Goal: Information Seeking & Learning: Learn about a topic

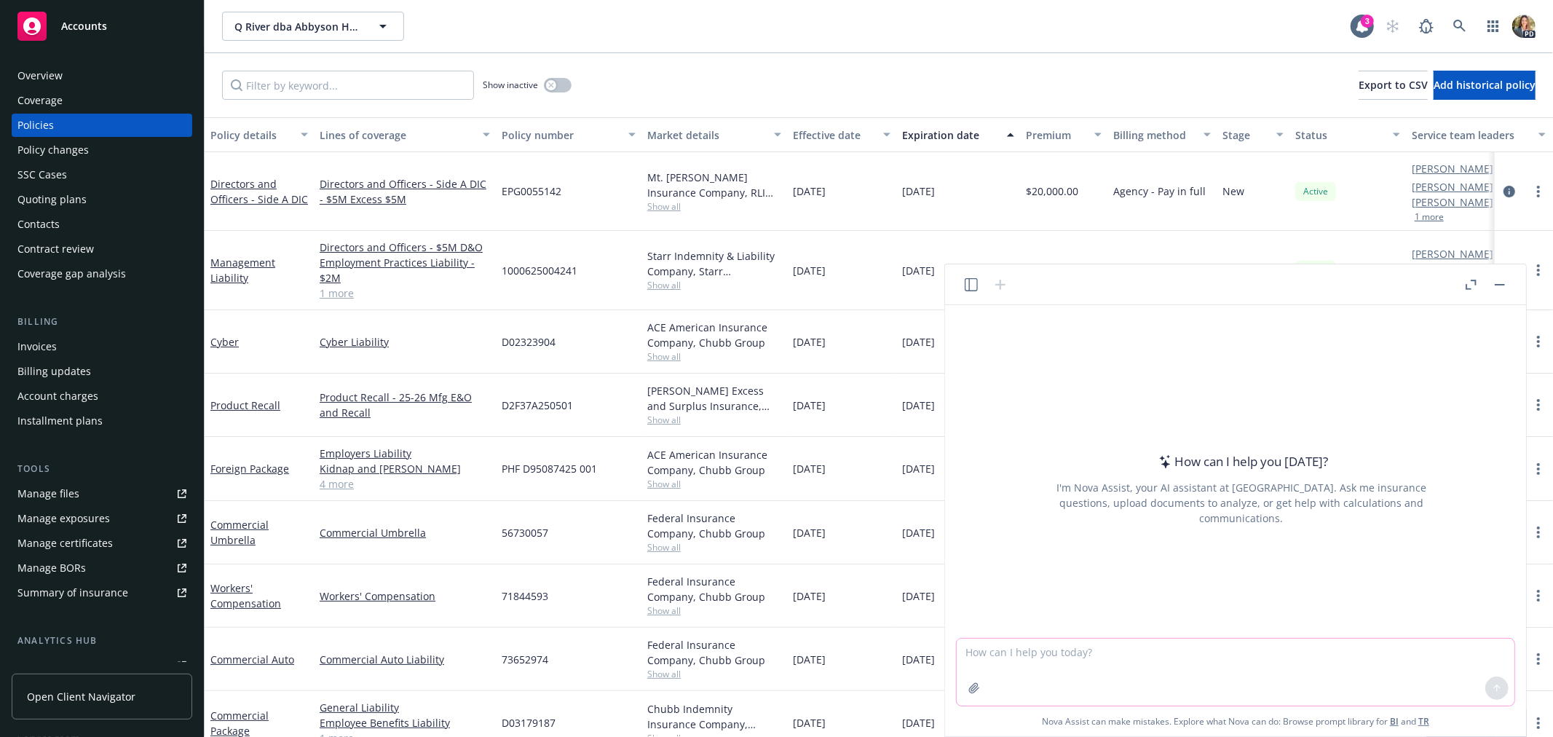
click at [1066, 653] on textarea at bounding box center [1236, 672] width 558 height 67
type textarea "Can you summarize the below bullet points to be more concise and appropriate to…"
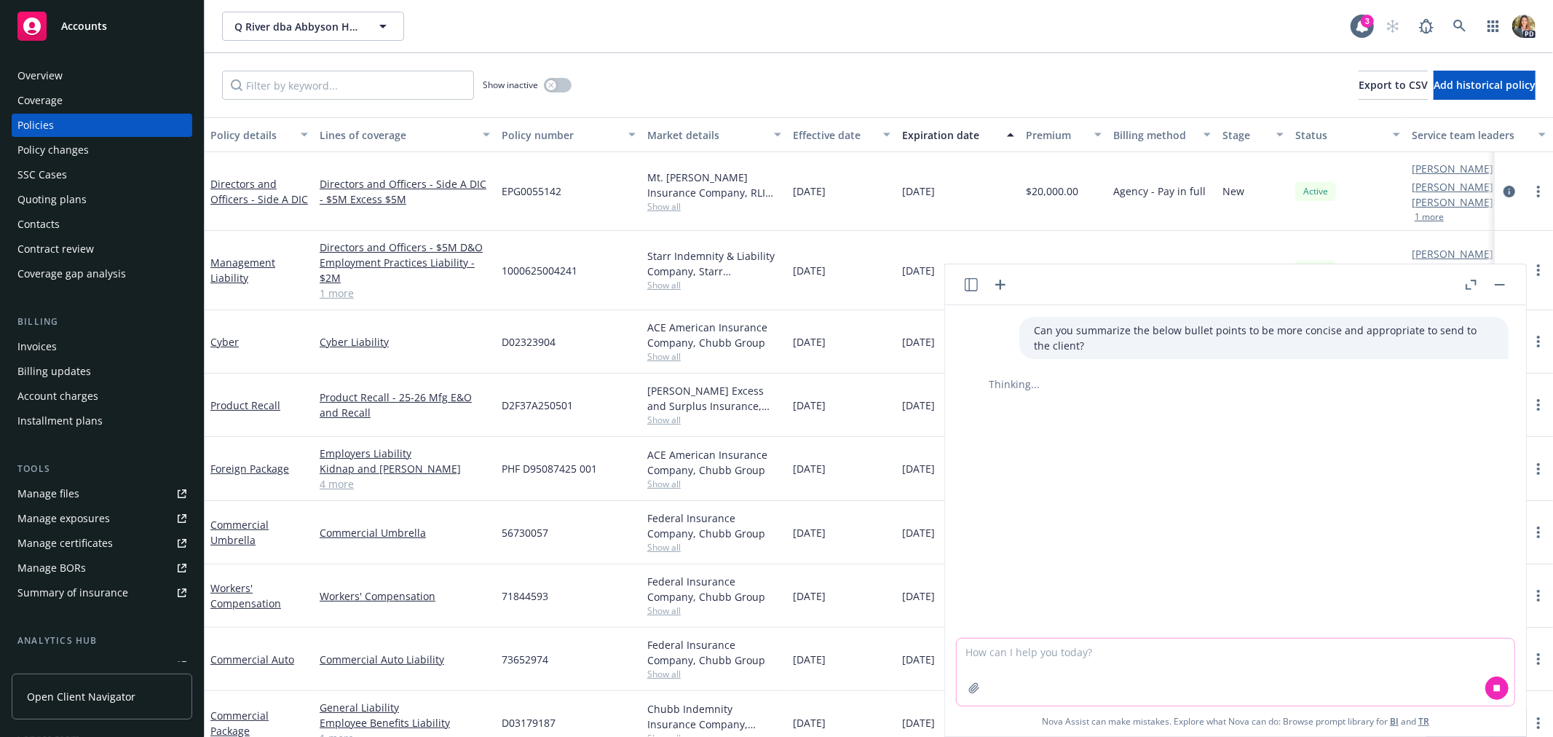
paste textarea "Loremi dolo sit amet cons adip eli seddoeiusm te inc utlabore etdol mag ali eni…"
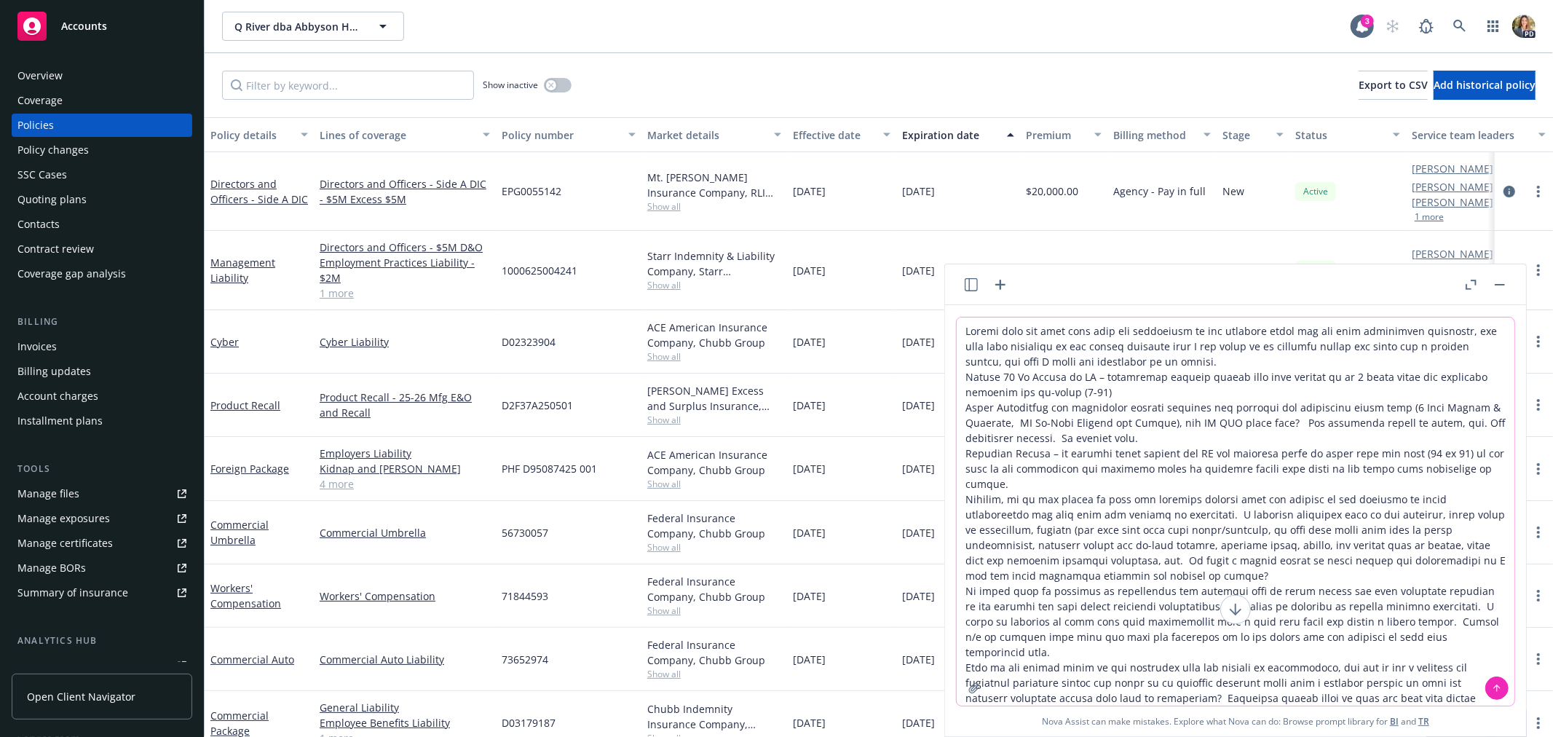
click at [964, 573] on textarea at bounding box center [1236, 512] width 558 height 388
click at [966, 452] on textarea at bounding box center [1236, 512] width 558 height 388
click at [963, 406] on textarea at bounding box center [1236, 512] width 558 height 388
click at [964, 322] on textarea at bounding box center [1236, 512] width 558 height 388
type textarea "-Loremi dolo sit amet cons adip eli seddoeiusm te inc utlabore etdol mag ali en…"
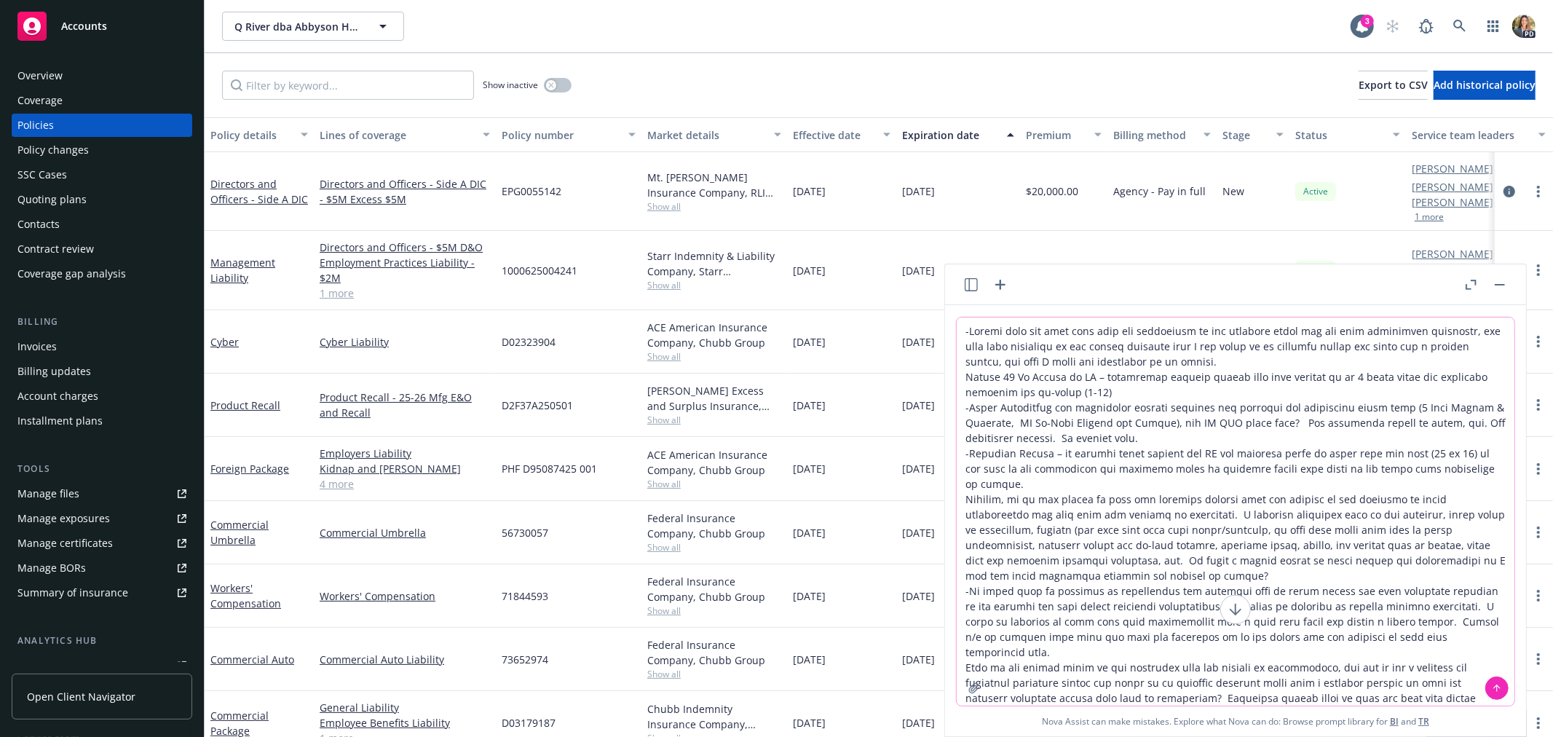
click at [1502, 685] on icon at bounding box center [1497, 688] width 10 height 10
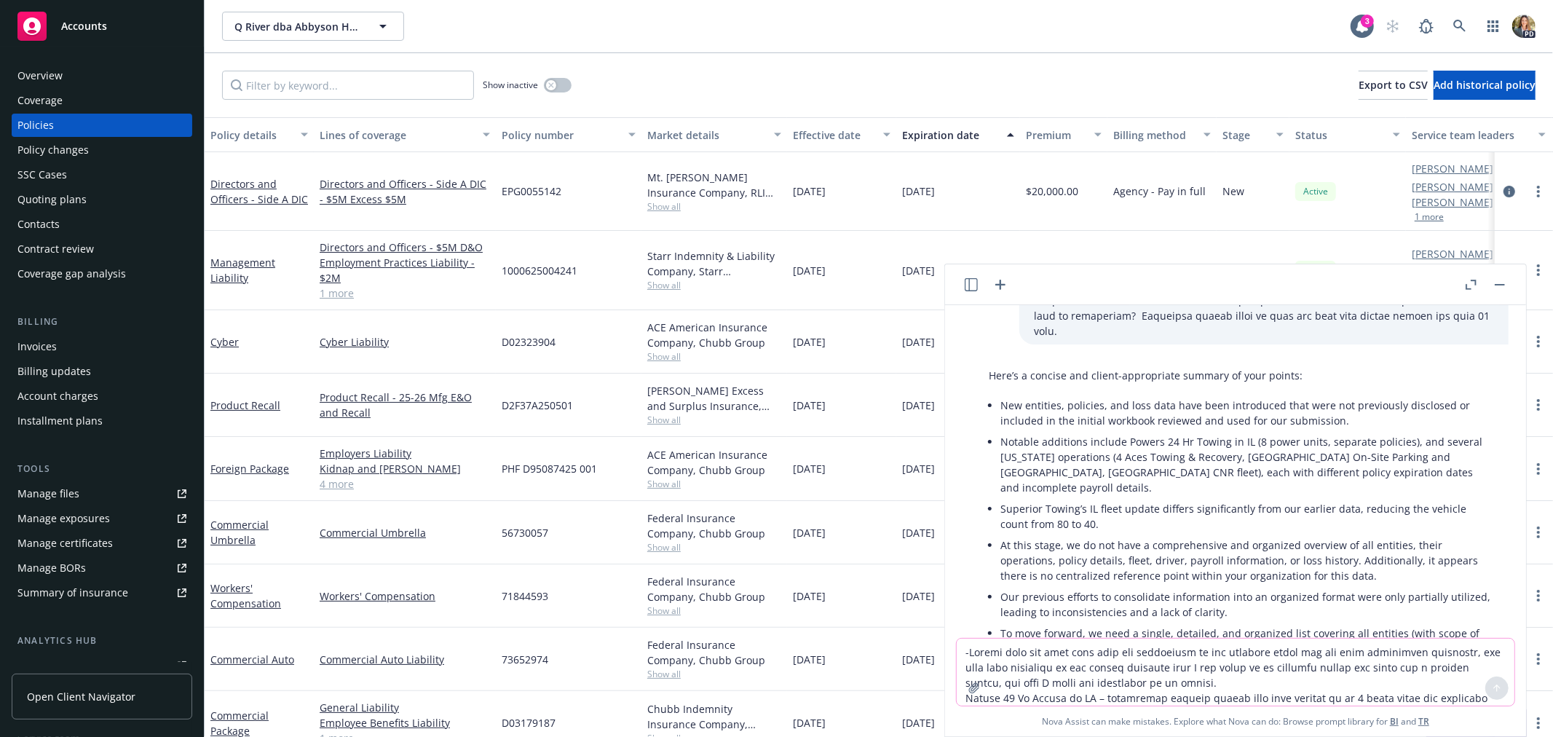
scroll to position [511, 0]
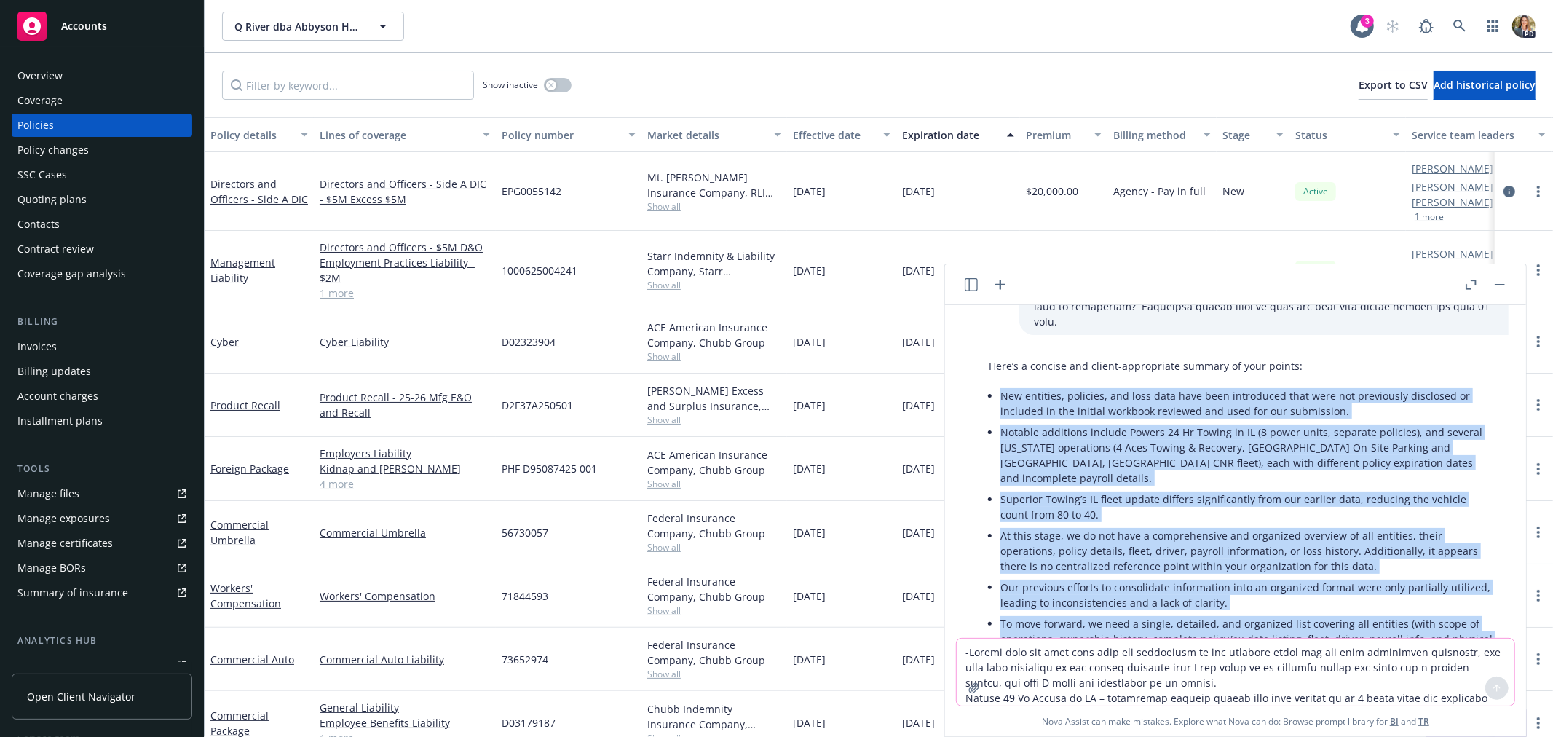
drag, startPoint x: 1052, startPoint y: 631, endPoint x: 988, endPoint y: 366, distance: 272.0
click at [1001, 385] on ul "New entities, policies, and loss data have been introduced that were not previo…" at bounding box center [1248, 532] width 494 height 295
copy ul "Lor ipsumdol, sitametc, adi elit sedd eius temp incididunt utla etdo mag aliqua…"
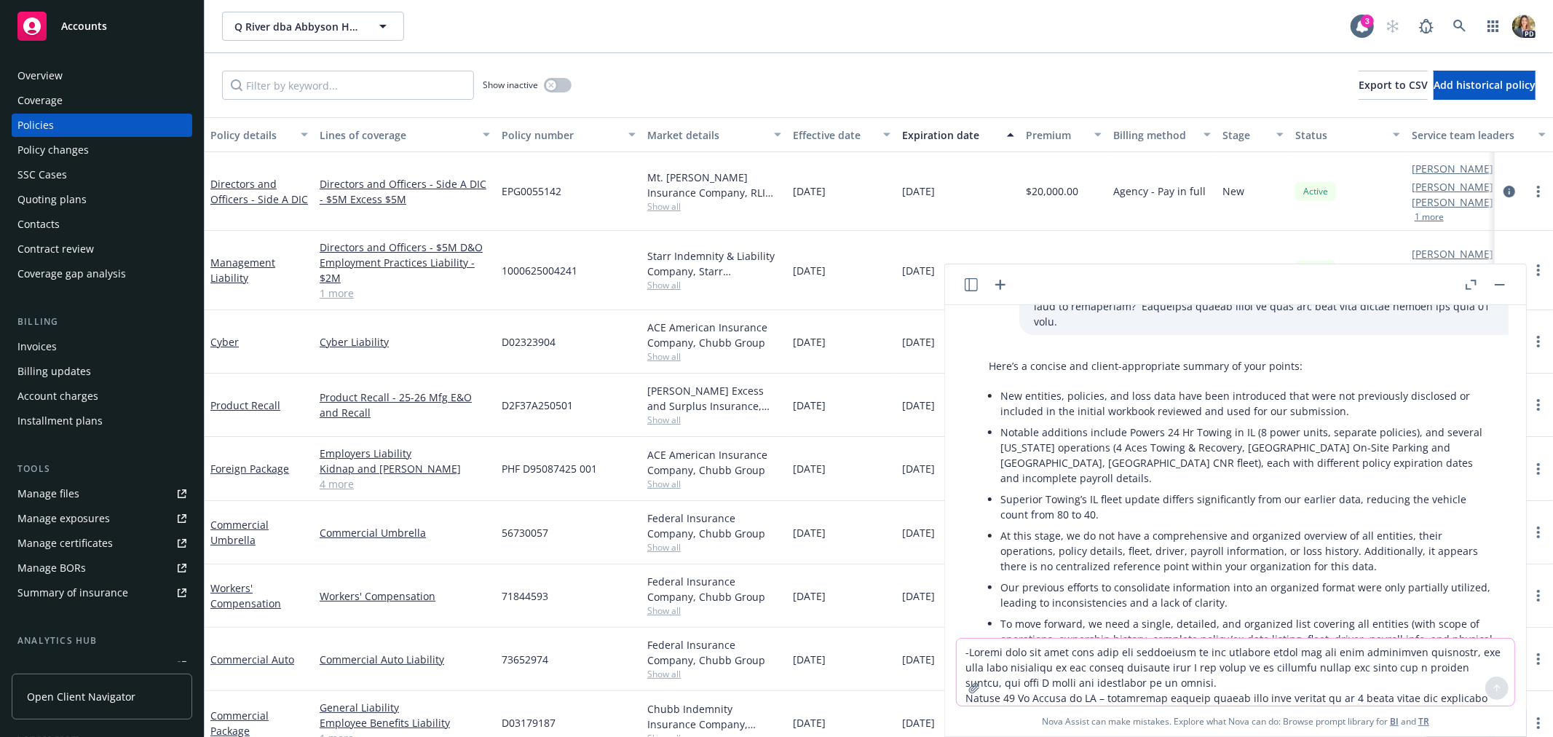
click at [1111, 679] on textarea at bounding box center [1236, 672] width 558 height 67
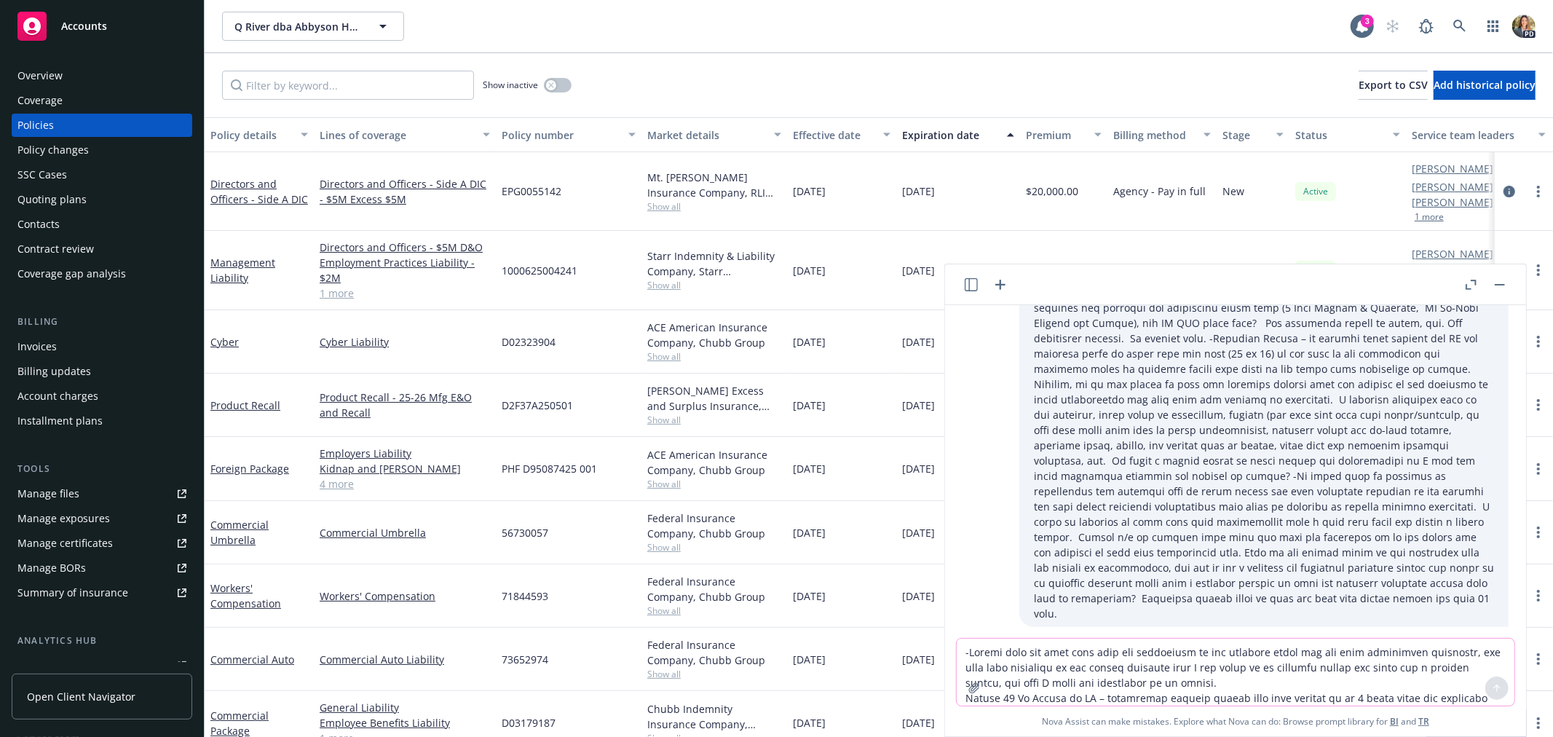
scroll to position [243, 0]
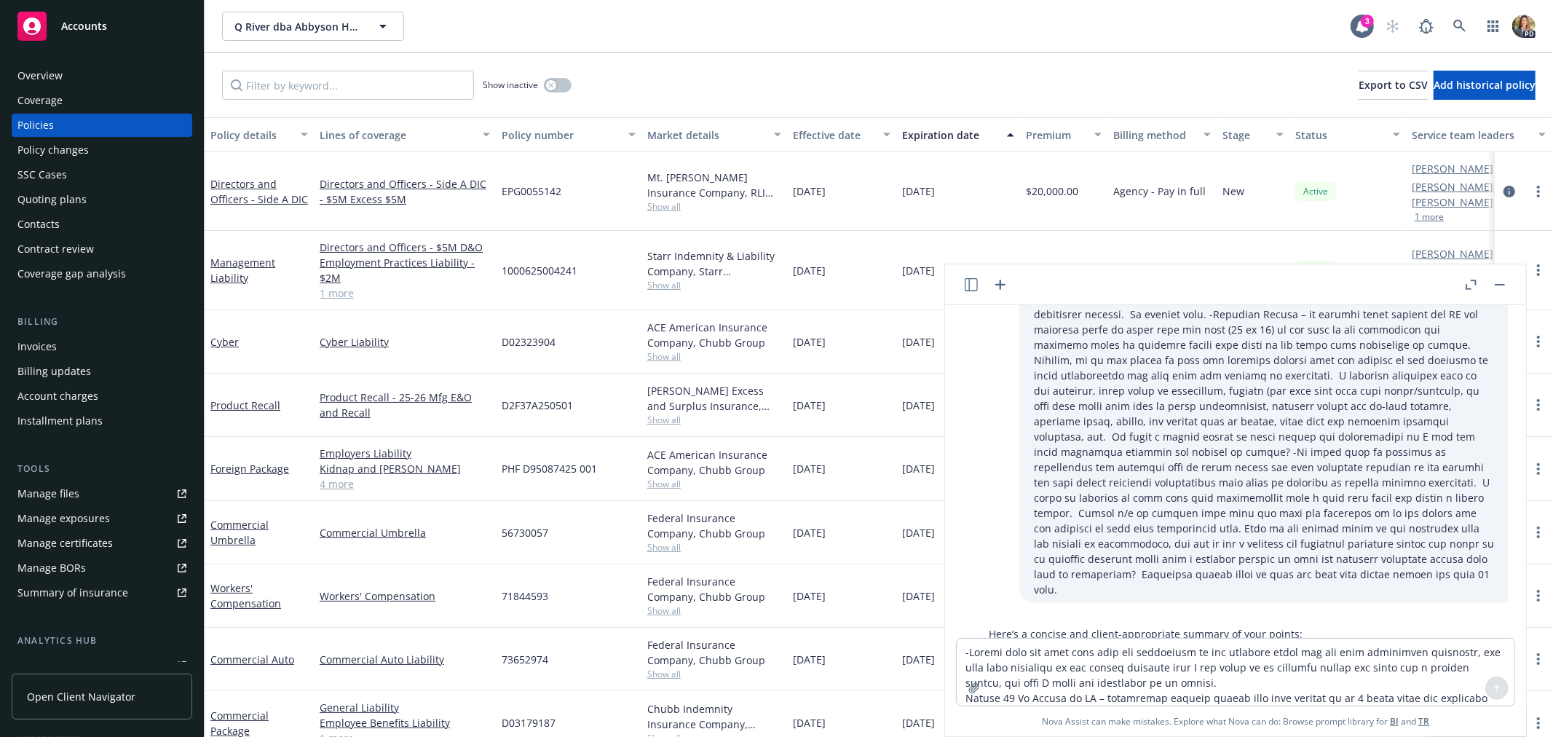
click at [129, 30] on div "Accounts" at bounding box center [101, 26] width 169 height 29
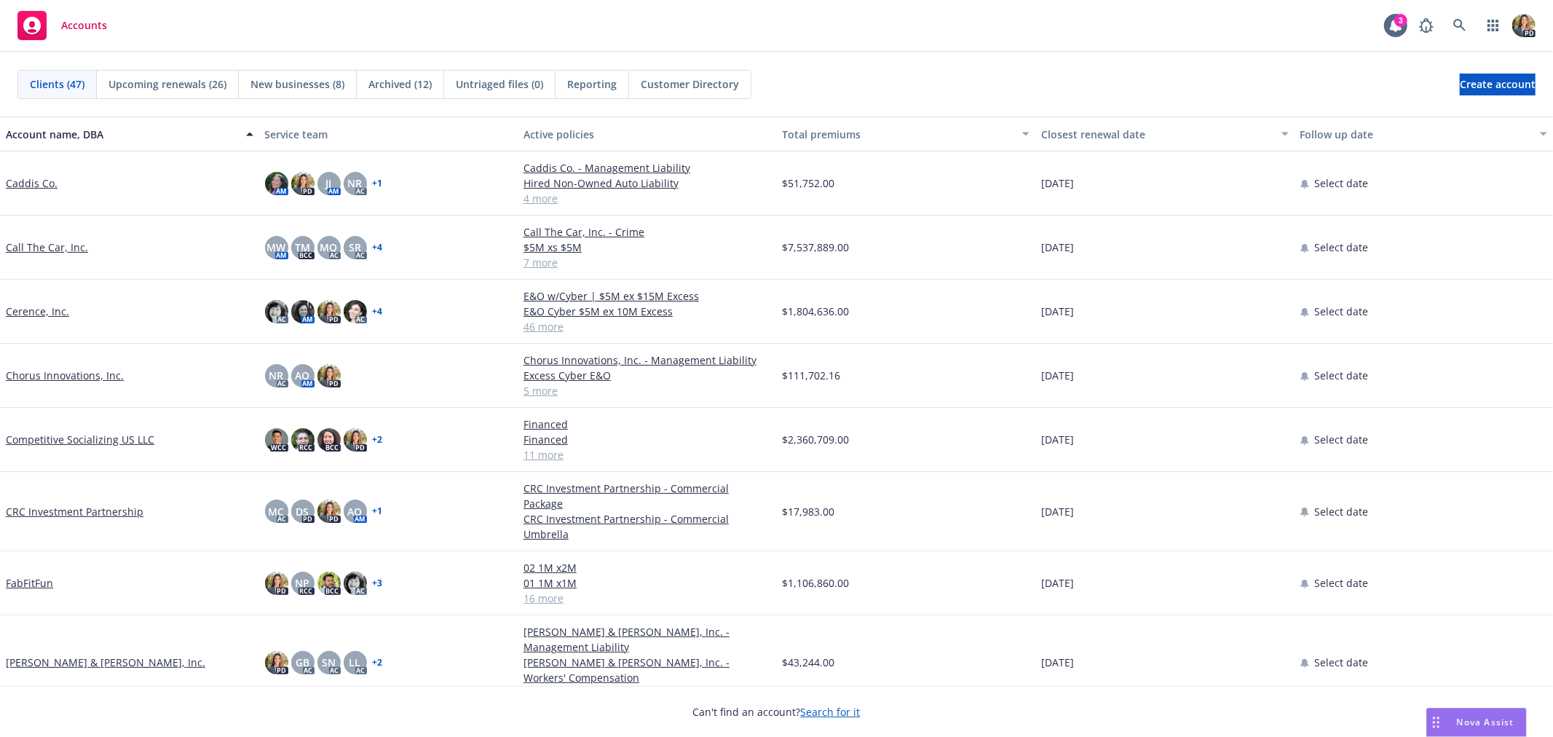
click at [1483, 725] on span "Nova Assist" at bounding box center [1486, 722] width 58 height 12
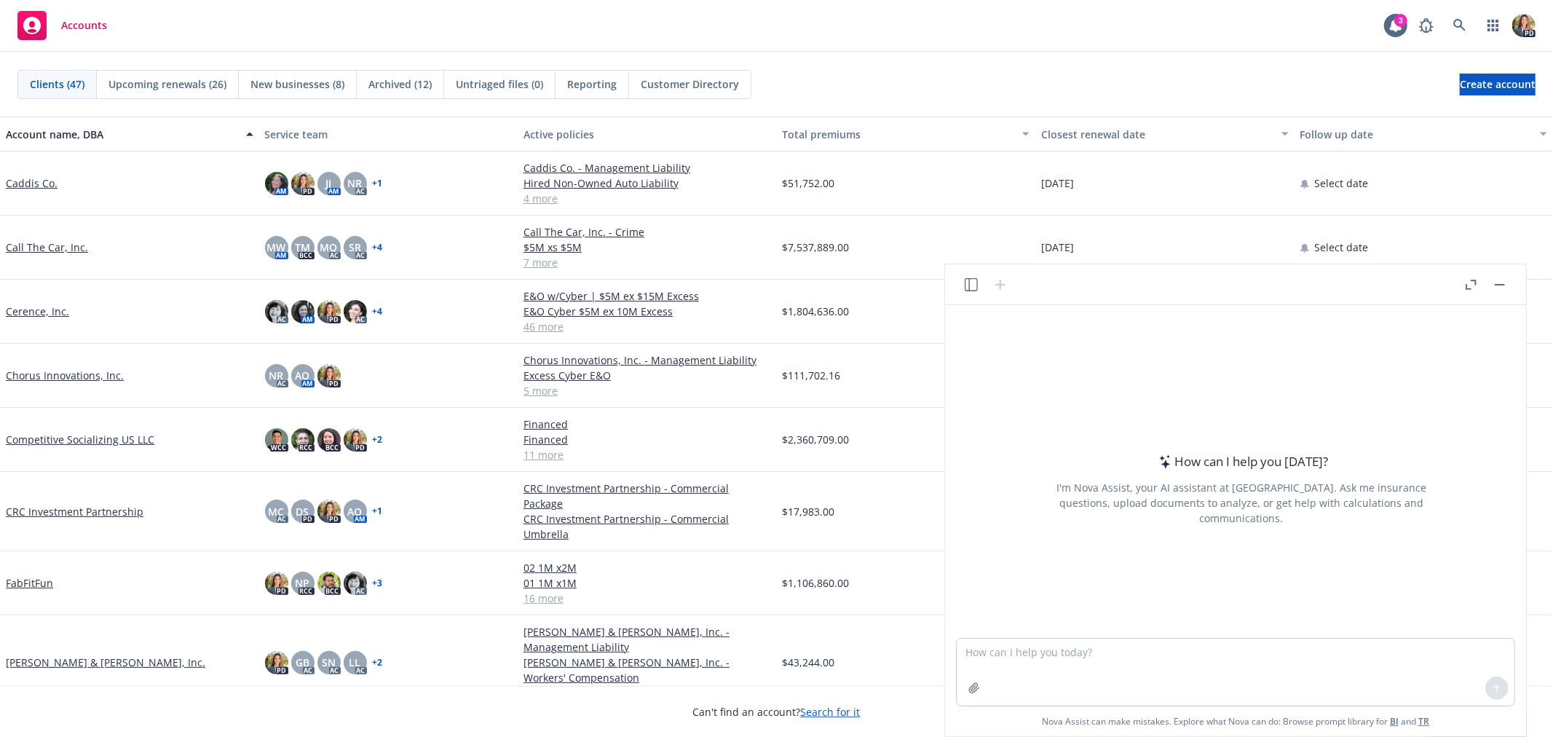
click at [977, 291] on div at bounding box center [986, 284] width 47 height 17
click at [971, 285] on icon "button" at bounding box center [971, 284] width 13 height 13
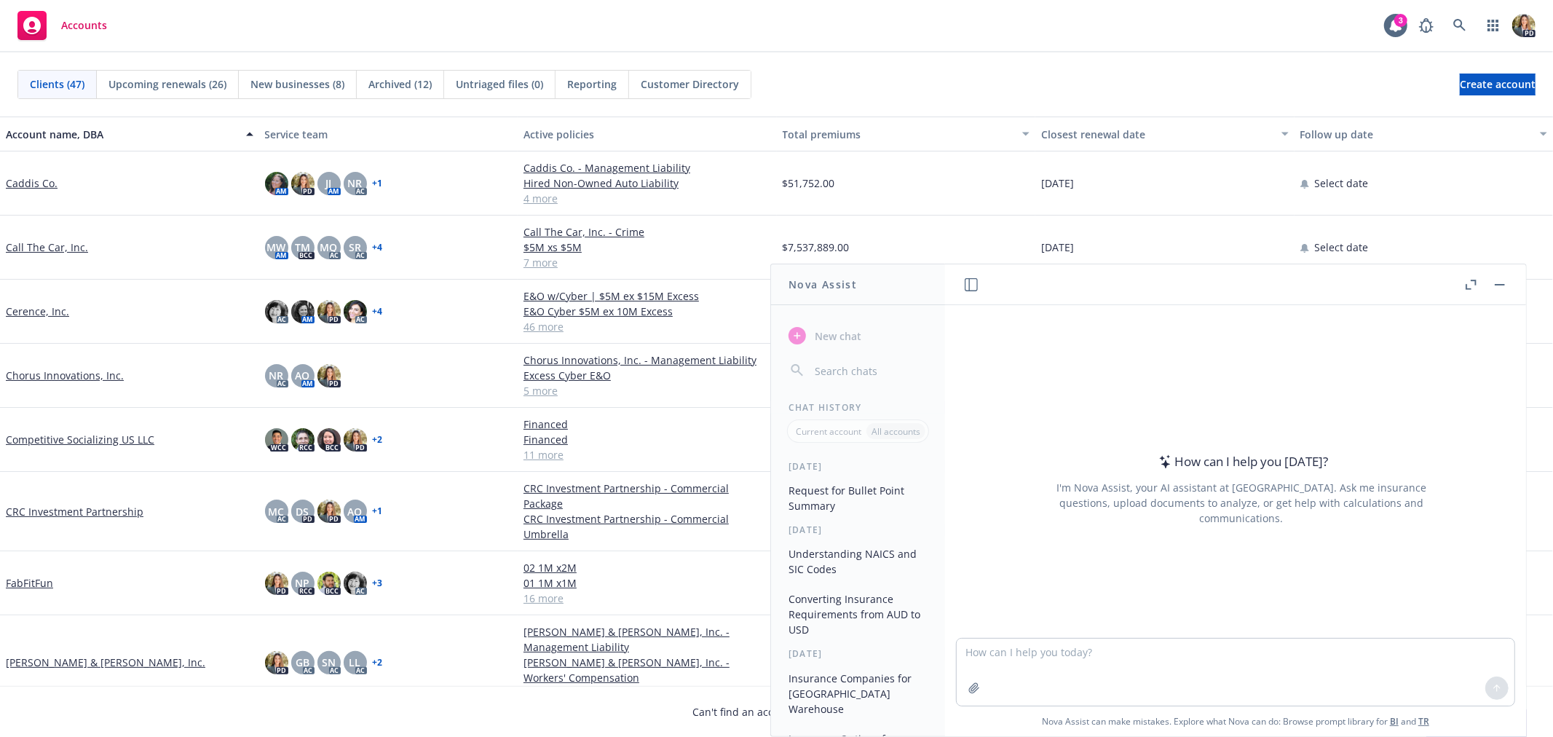
click at [839, 494] on button "Request for Bullet Point Summary" at bounding box center [858, 497] width 151 height 39
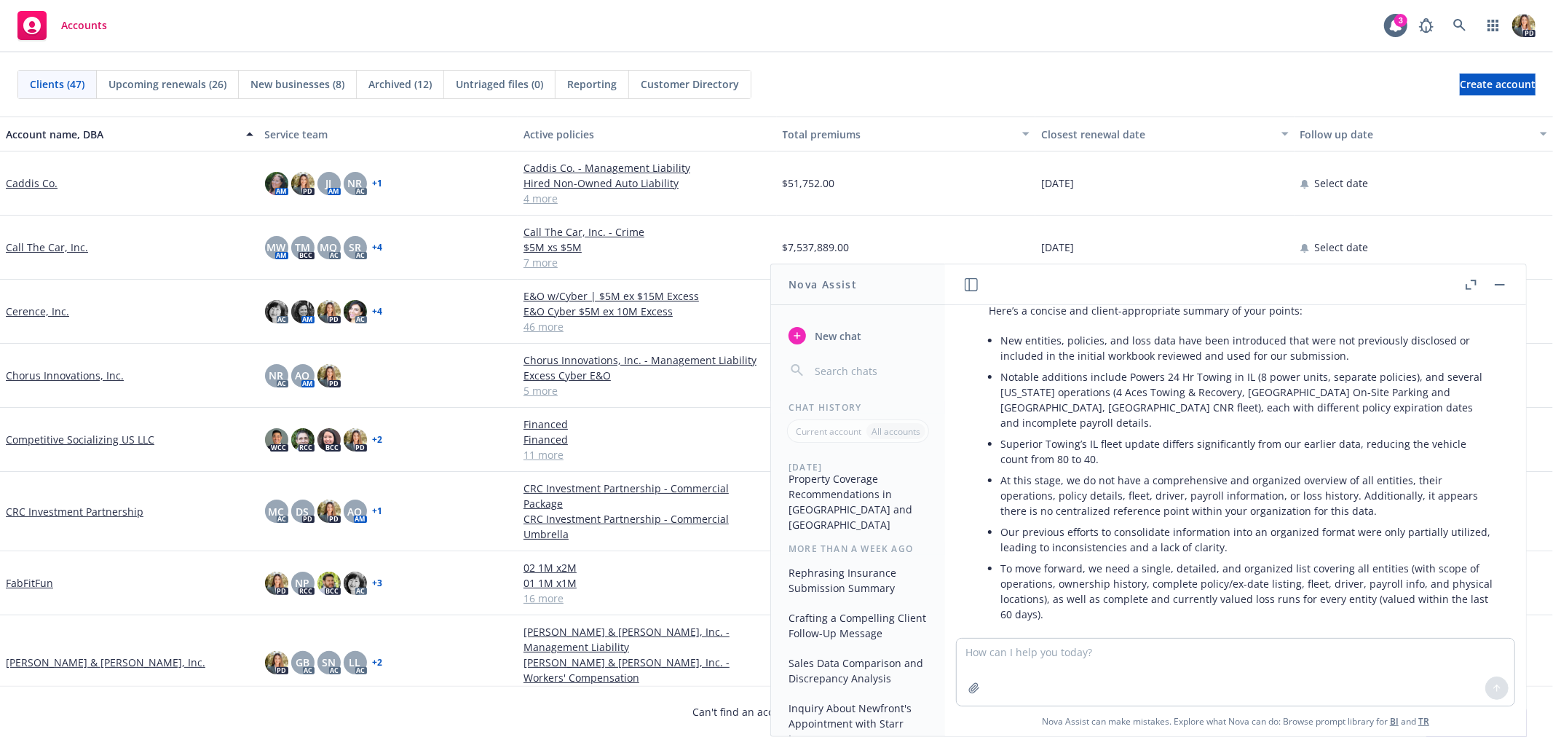
scroll to position [404, 0]
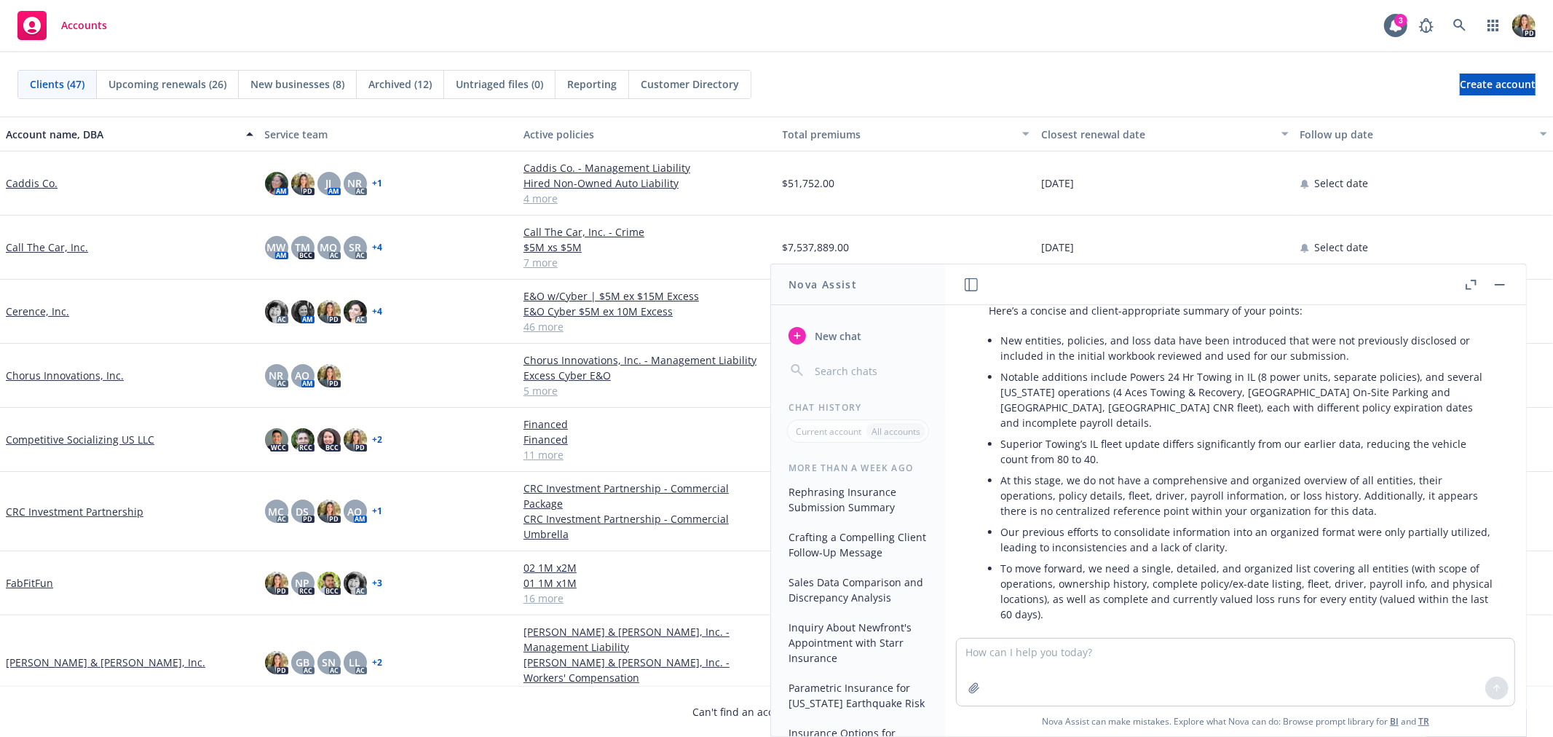
click at [840, 676] on button "Parametric Insurance for [US_STATE] Earthquake Risk" at bounding box center [858, 695] width 151 height 39
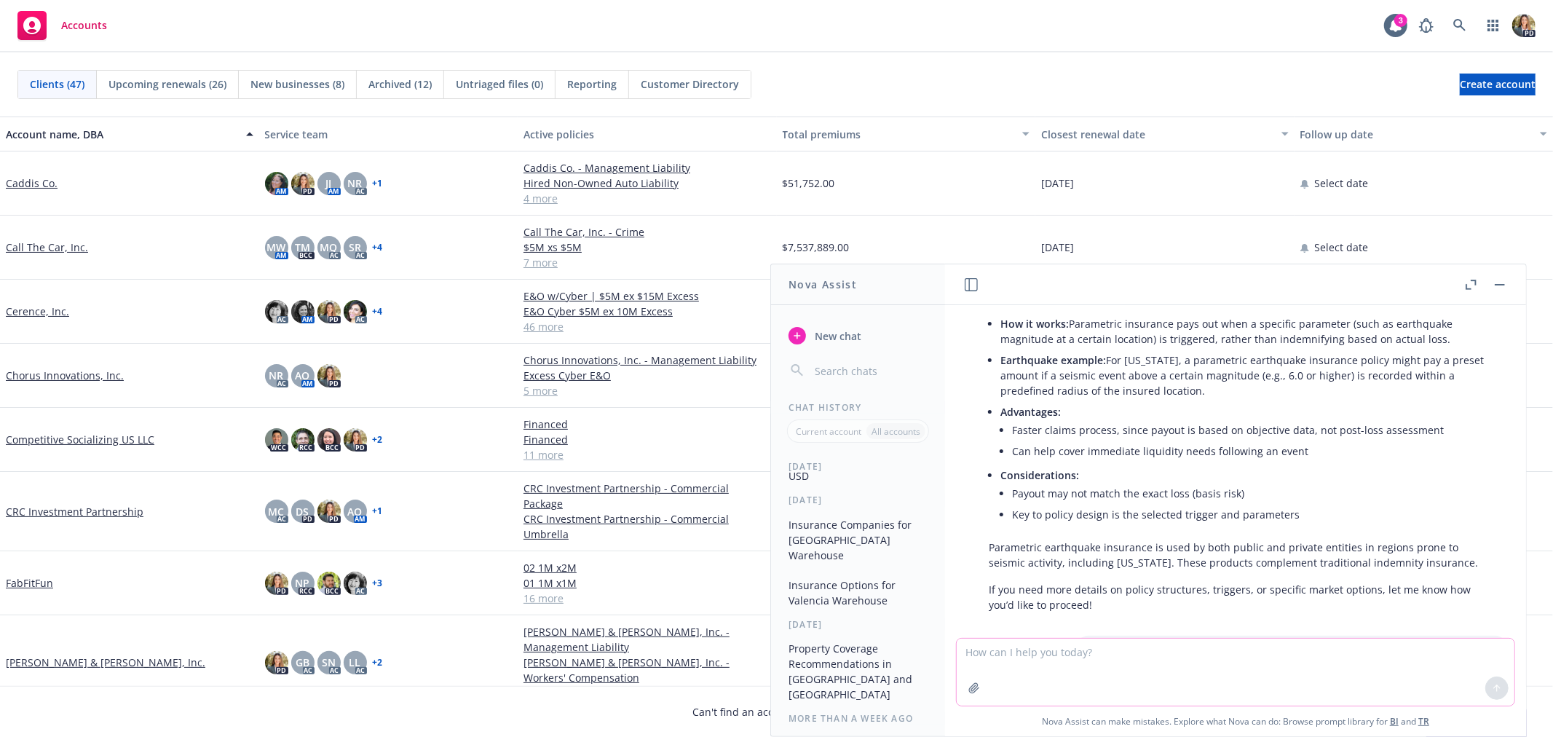
scroll to position [0, 0]
click at [846, 498] on button "Request for Bullet Point Summary" at bounding box center [858, 497] width 151 height 39
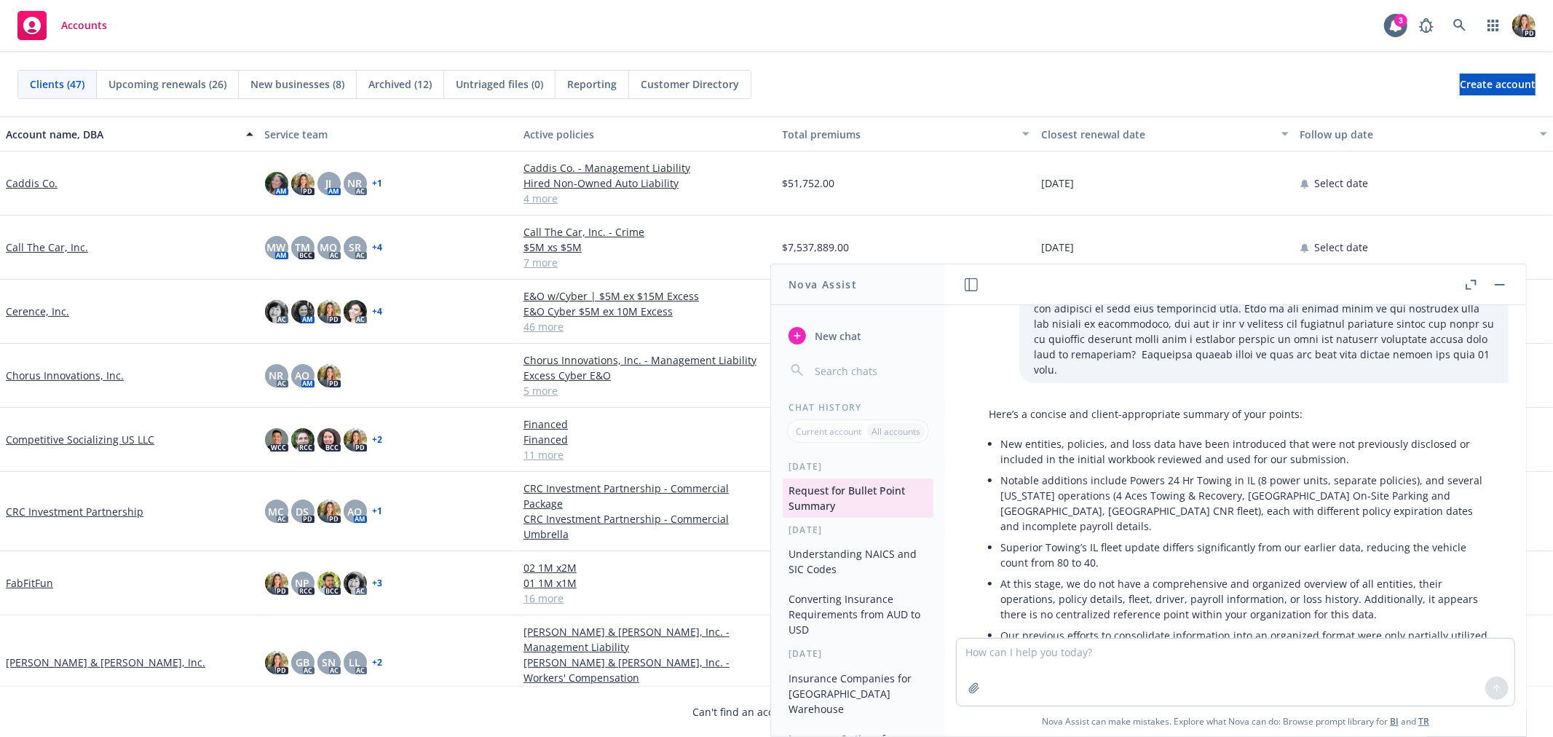
scroll to position [543, 0]
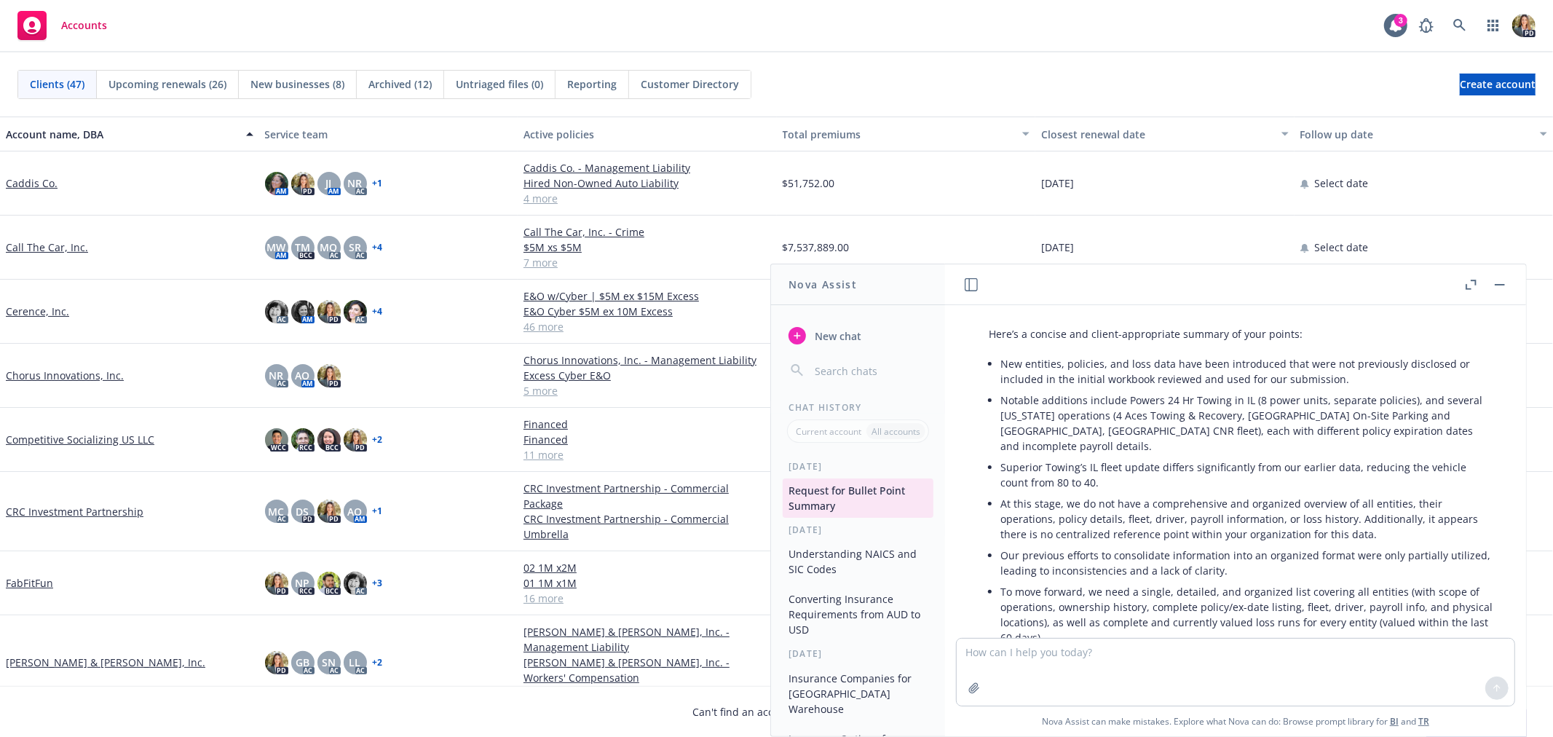
click at [1498, 277] on button "button" at bounding box center [1500, 284] width 17 height 17
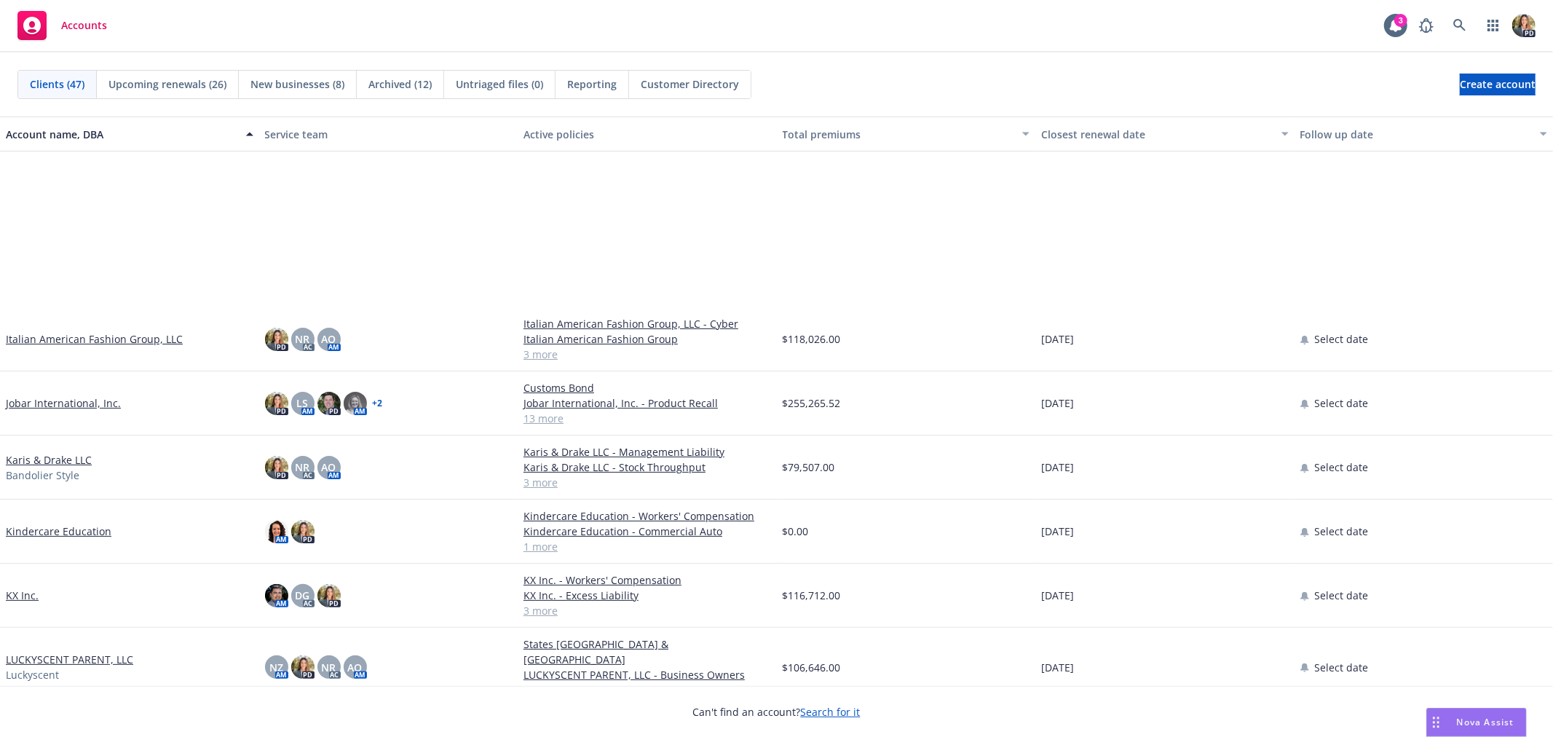
scroll to position [728, 0]
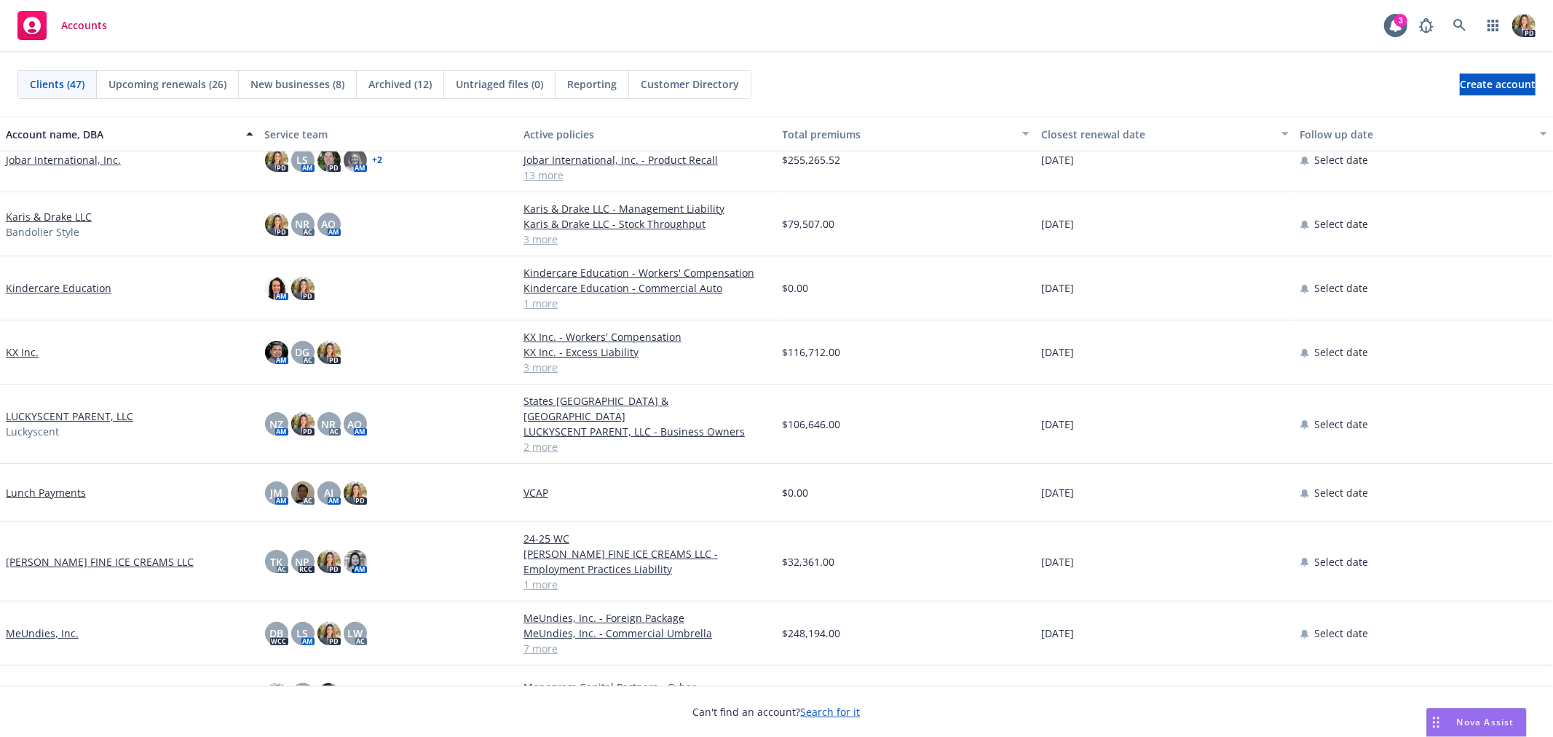
click at [15, 351] on link "KX Inc." at bounding box center [22, 351] width 33 height 15
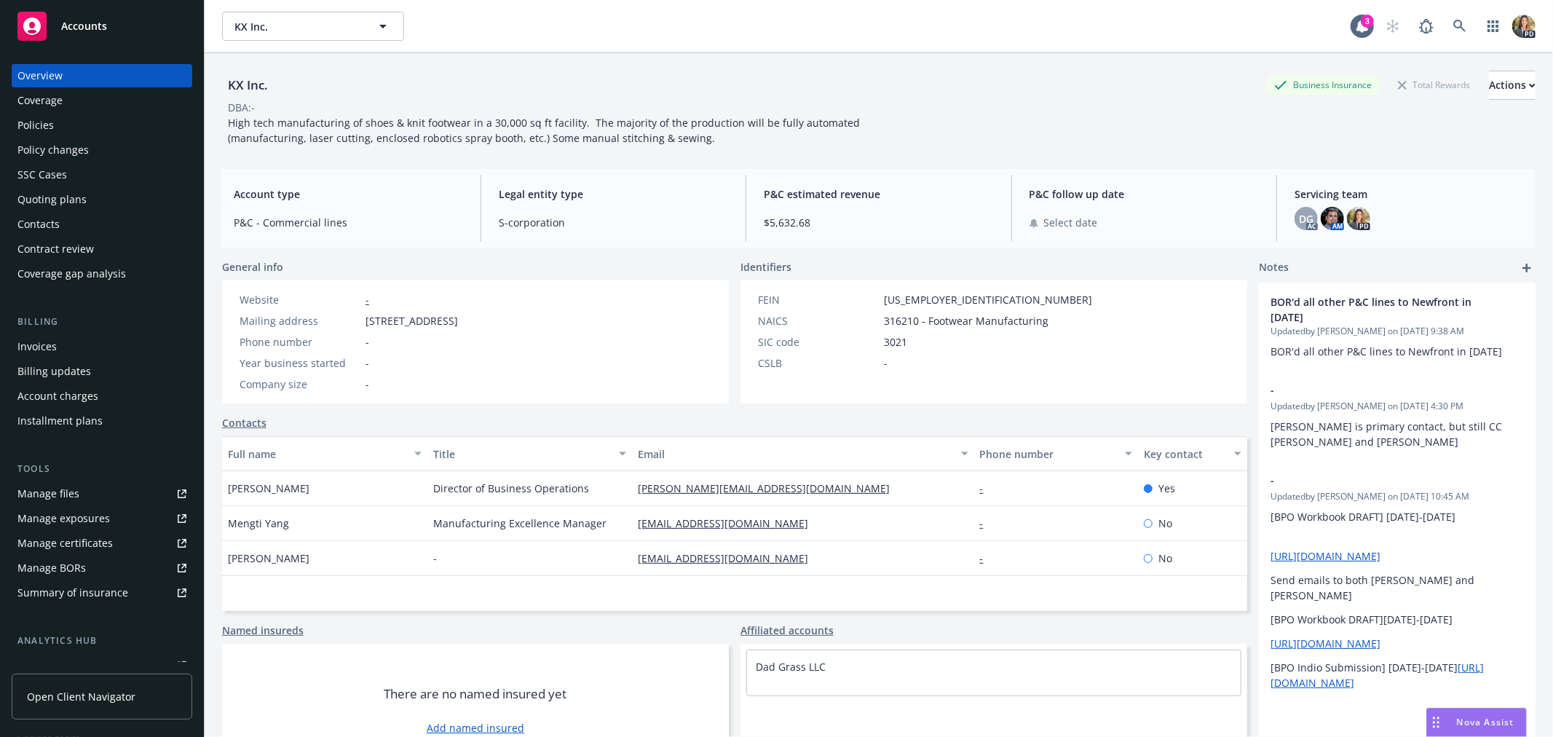
click at [92, 130] on div "Policies" at bounding box center [101, 125] width 169 height 23
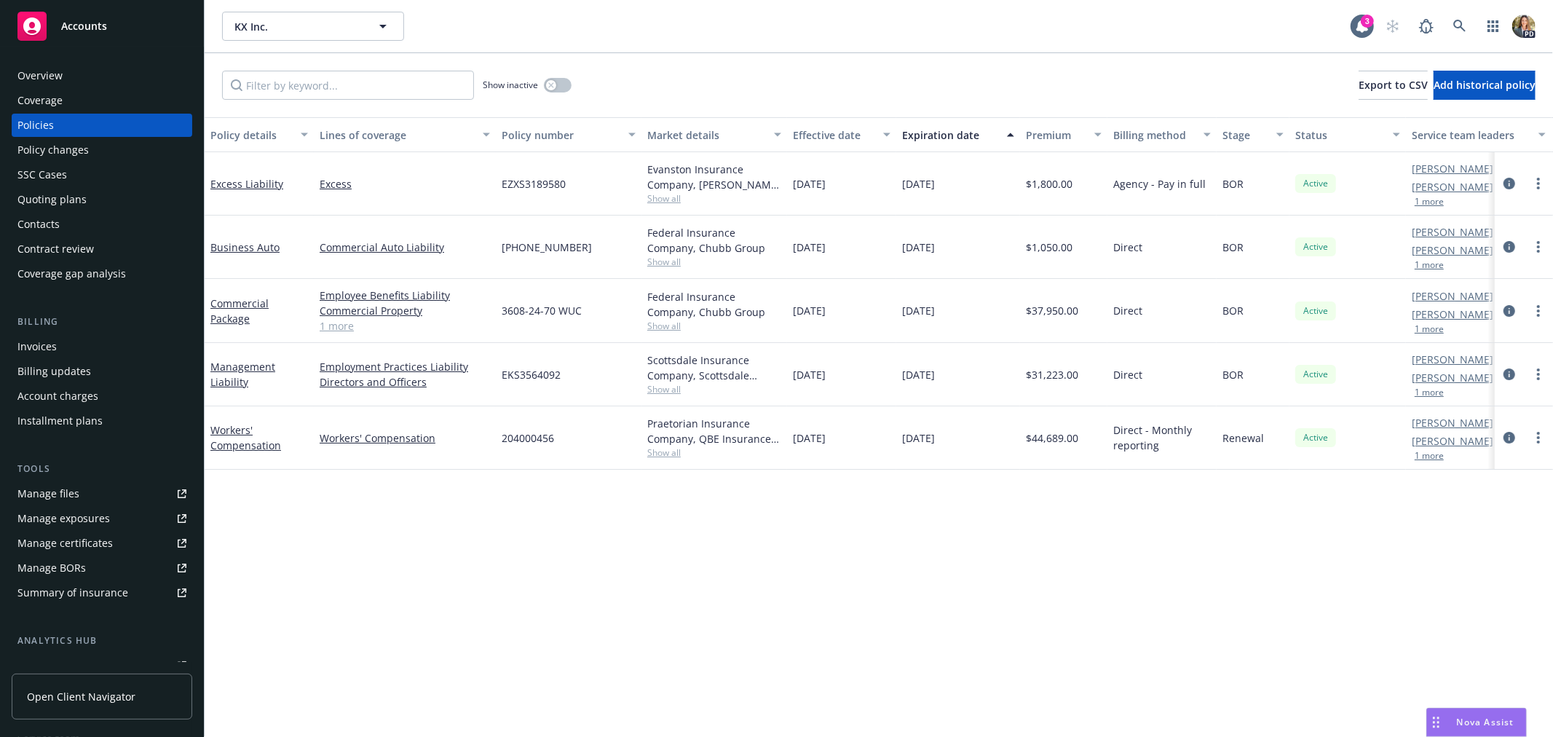
click at [76, 29] on span "Accounts" at bounding box center [84, 26] width 46 height 12
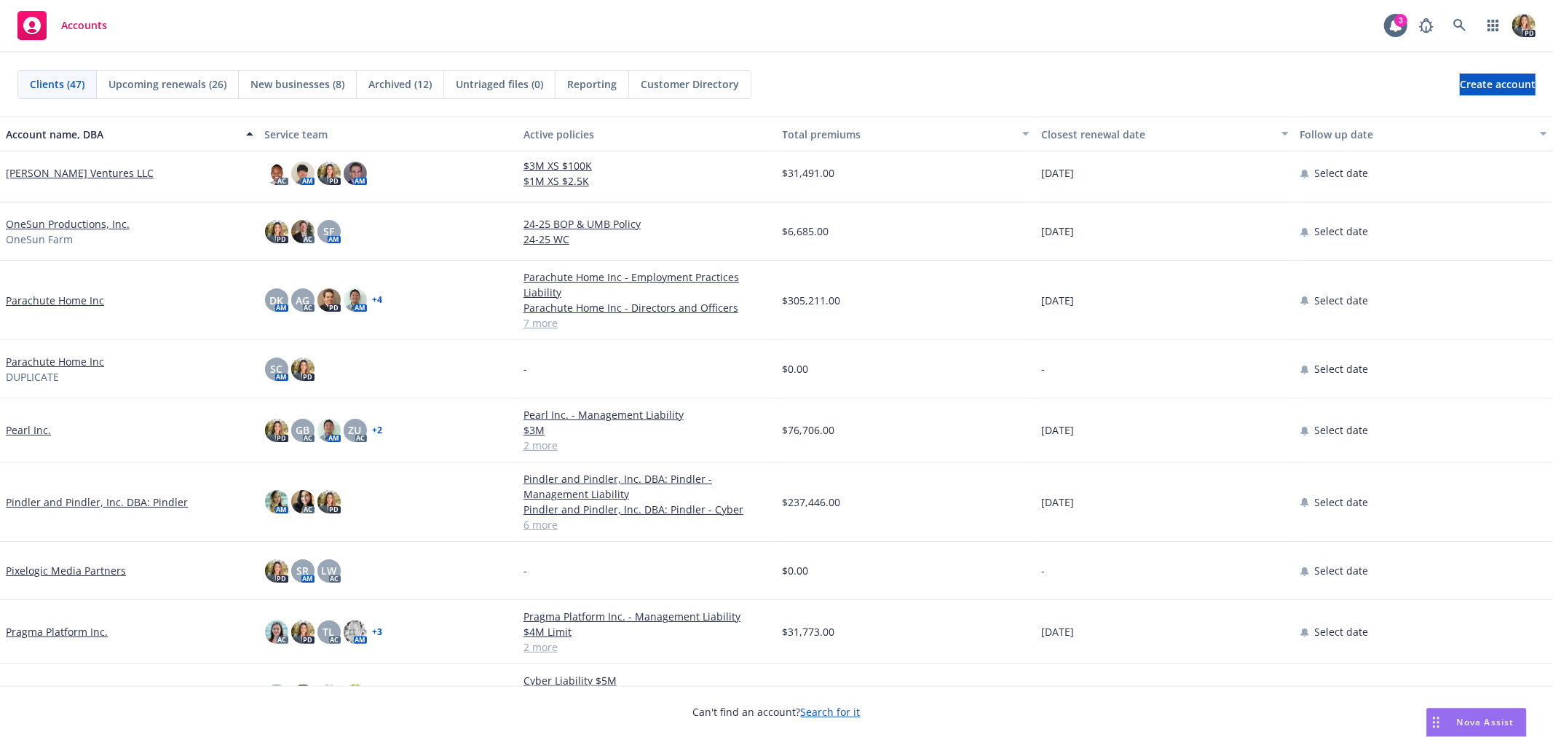
scroll to position [1294, 0]
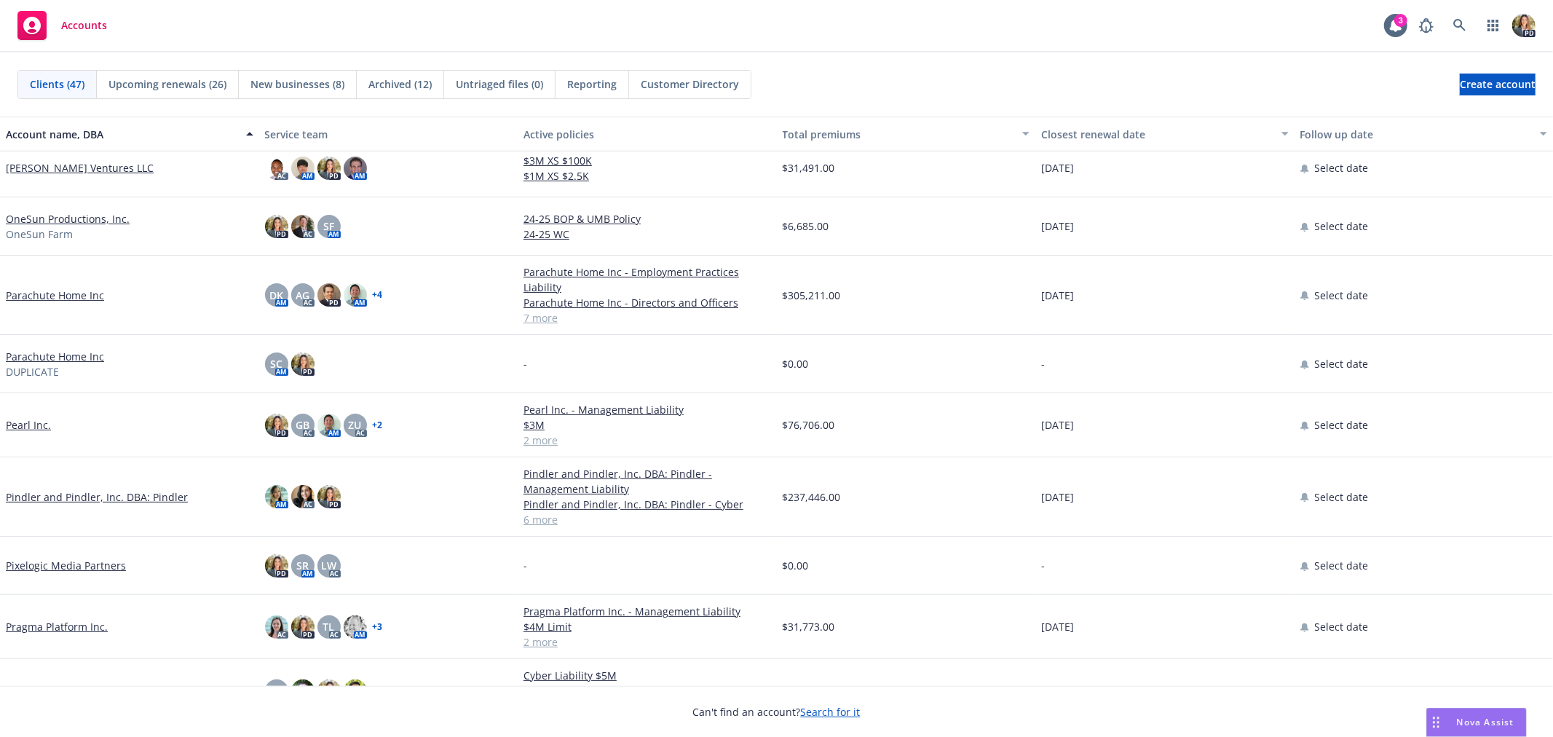
click at [34, 427] on link "Pearl Inc." at bounding box center [28, 424] width 45 height 15
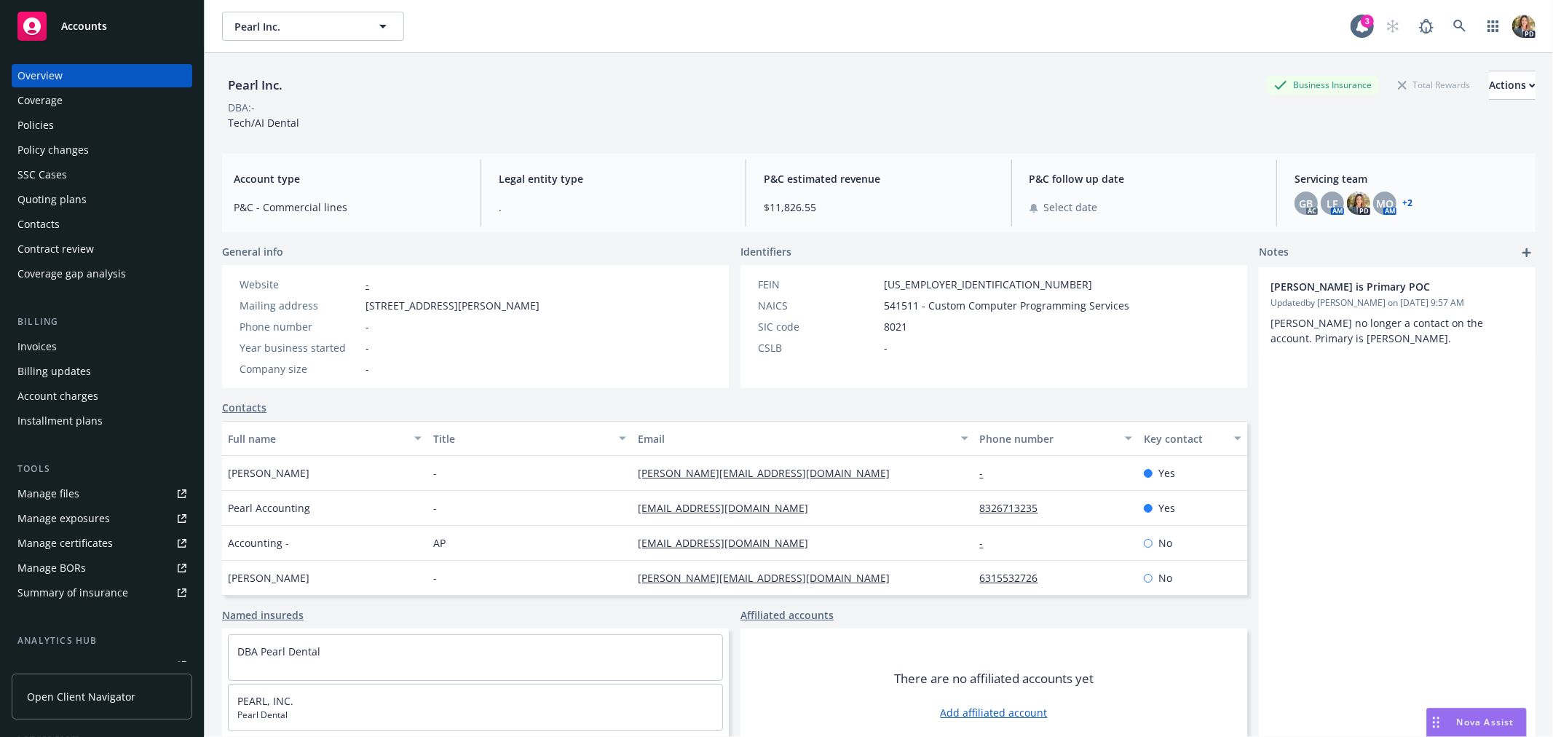
click at [79, 120] on div "Policies" at bounding box center [101, 125] width 169 height 23
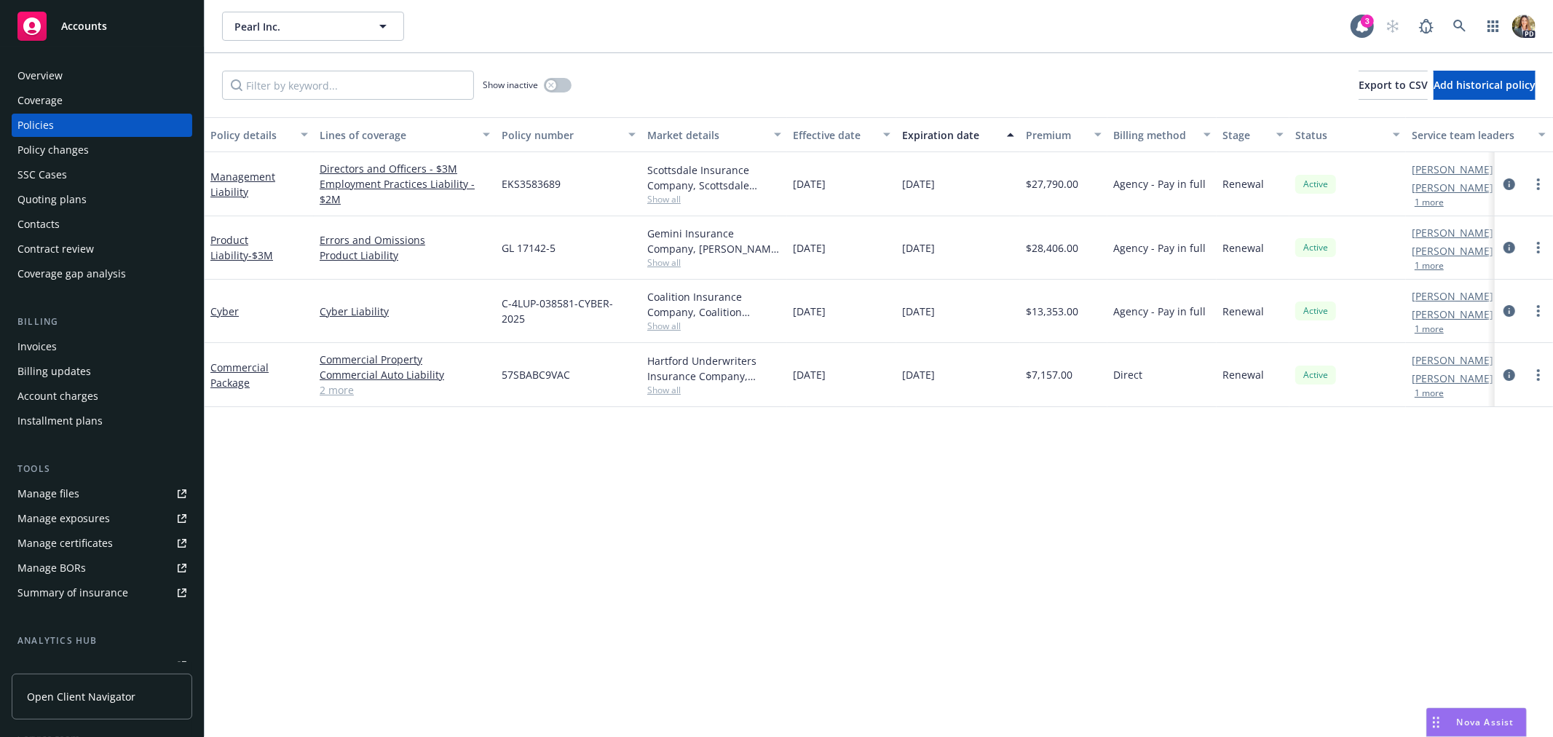
drag, startPoint x: 233, startPoint y: 496, endPoint x: 230, endPoint y: 475, distance: 21.3
click at [233, 496] on div "Policy details Lines of coverage Policy number Market details Effective date Ex…" at bounding box center [879, 427] width 1349 height 620
click at [224, 317] on div "Cyber" at bounding box center [259, 311] width 98 height 15
click at [224, 310] on link "Cyber" at bounding box center [224, 311] width 28 height 14
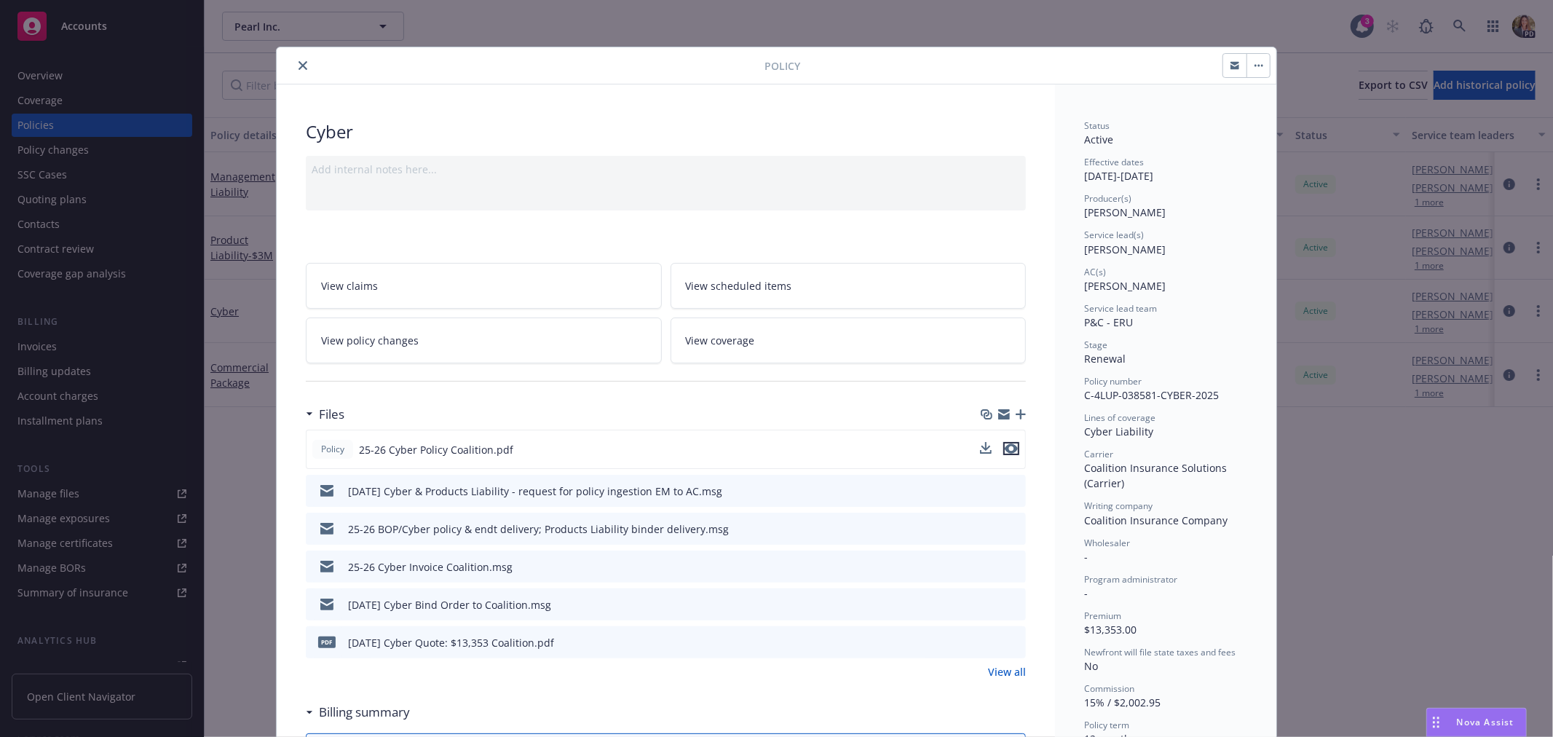
click at [1005, 444] on icon "preview file" at bounding box center [1011, 449] width 13 height 10
click at [299, 61] on icon "close" at bounding box center [303, 65] width 9 height 9
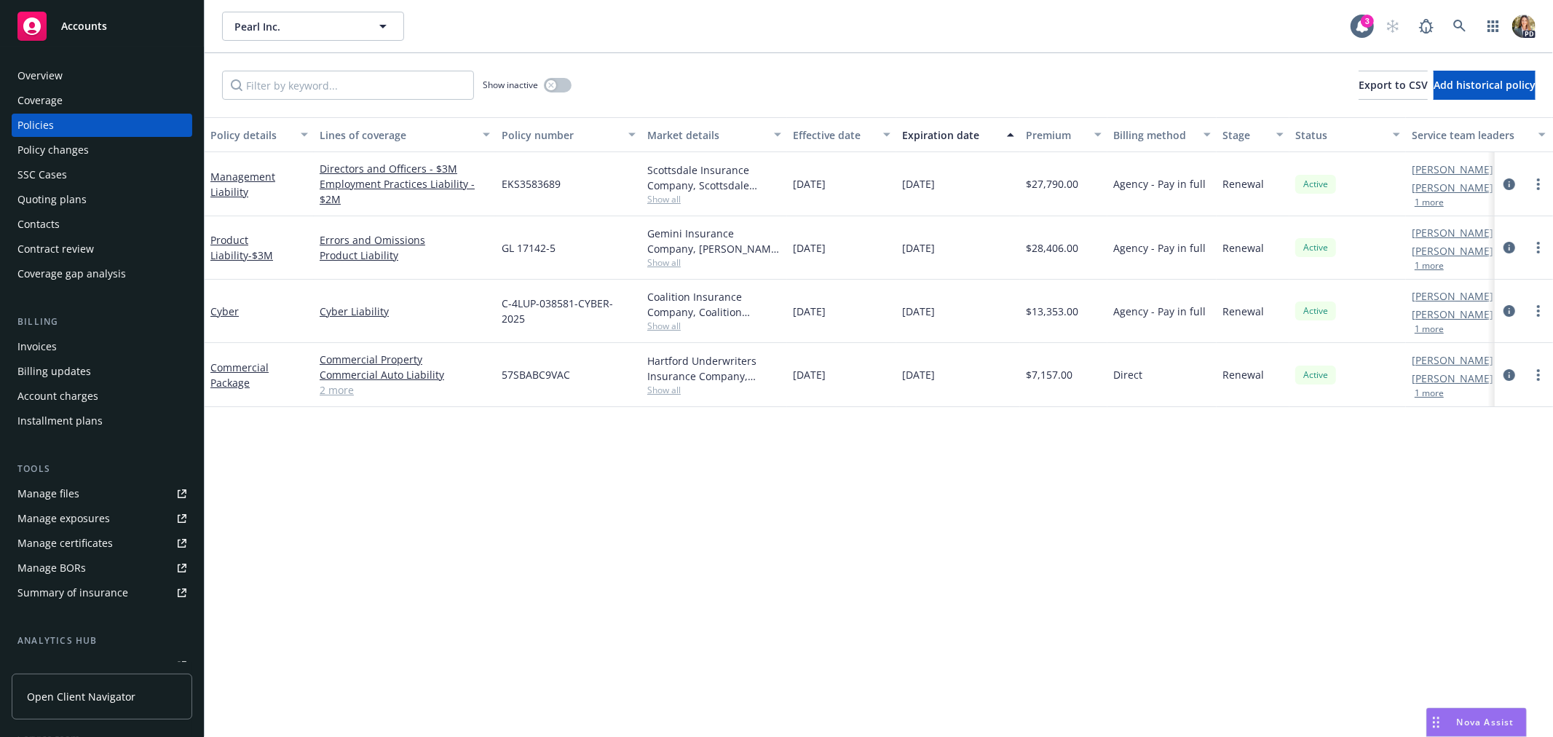
click at [137, 79] on div "Overview" at bounding box center [101, 75] width 169 height 23
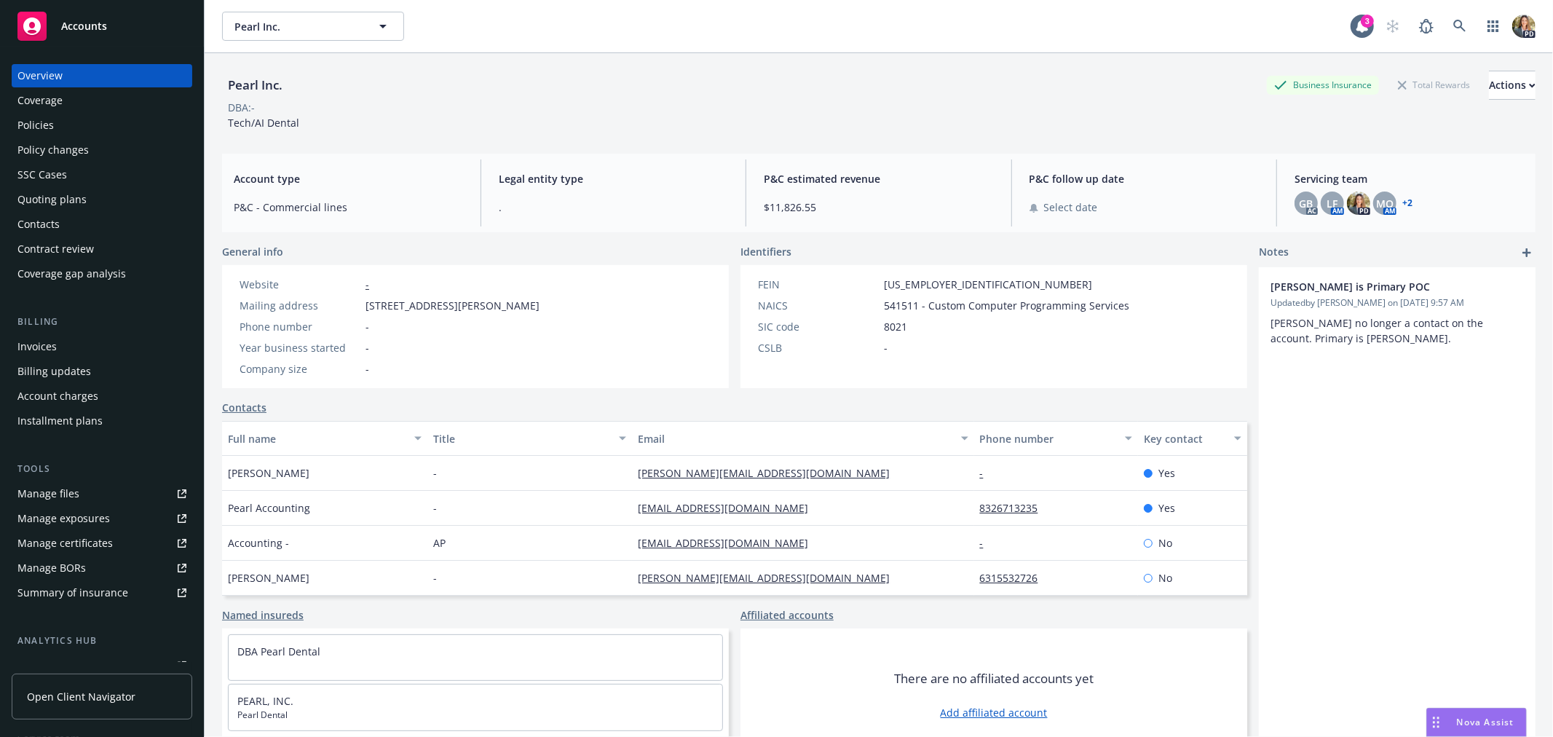
click at [30, 122] on div "Policies" at bounding box center [35, 125] width 36 height 23
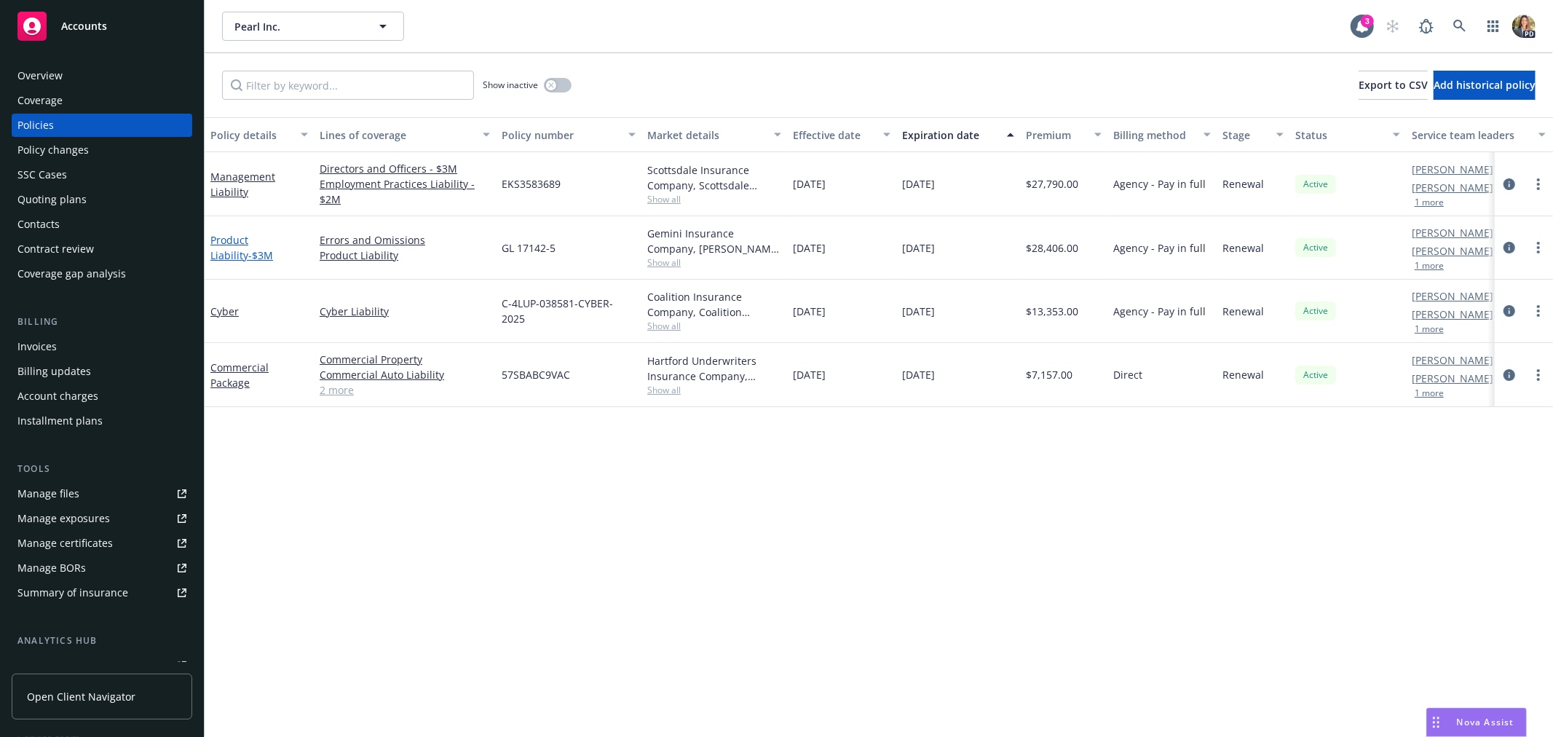
click at [248, 249] on span "- $3M" at bounding box center [260, 255] width 25 height 14
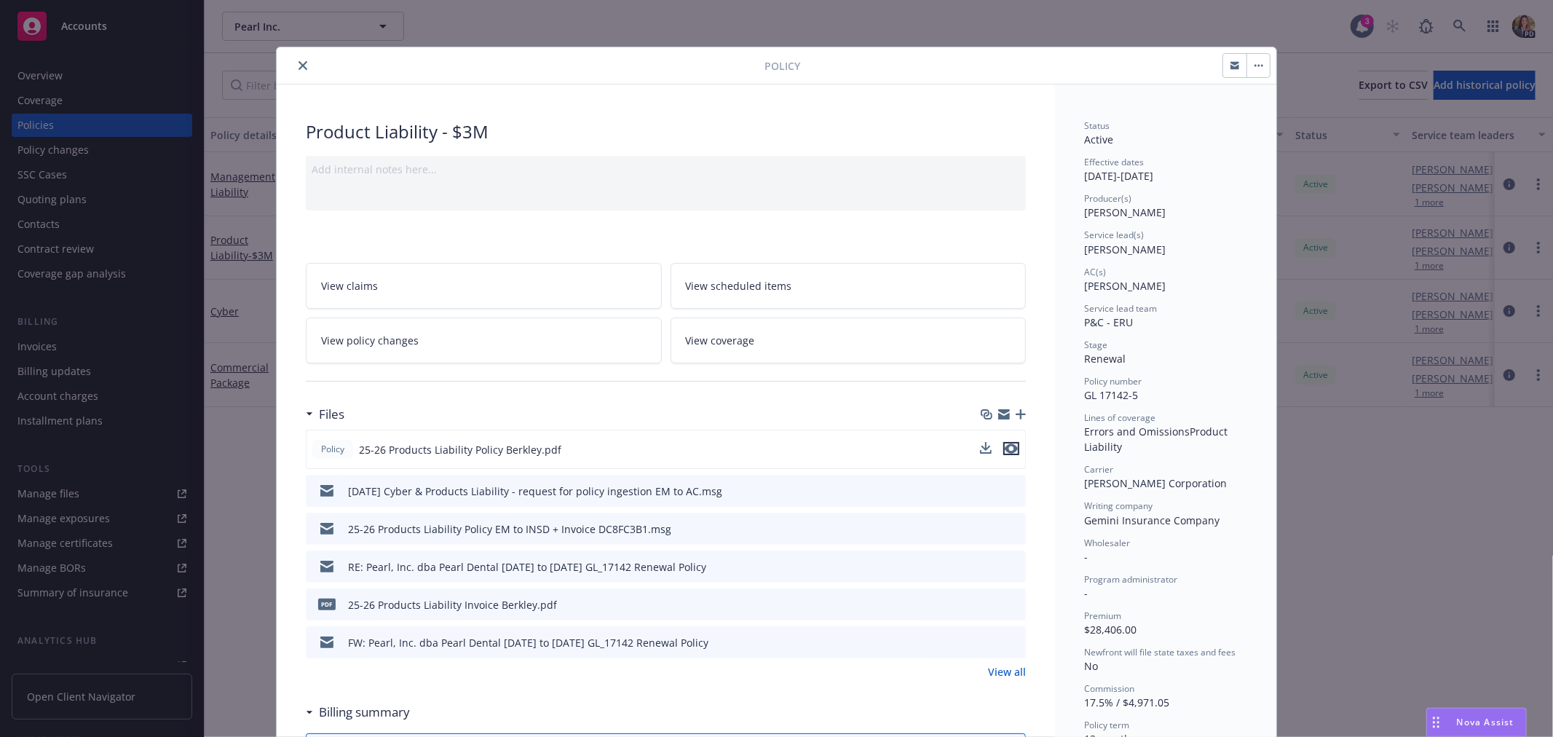
click at [1012, 445] on icon "preview file" at bounding box center [1011, 449] width 13 height 10
